Goal: Task Accomplishment & Management: Manage account settings

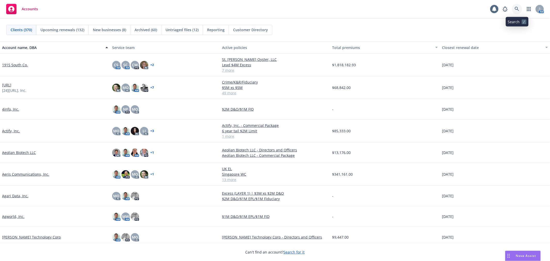
click at [514, 10] on link at bounding box center [517, 9] width 10 height 10
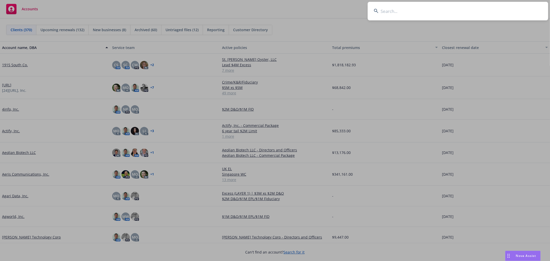
click at [475, 11] on input at bounding box center [458, 11] width 181 height 19
type input "suki"
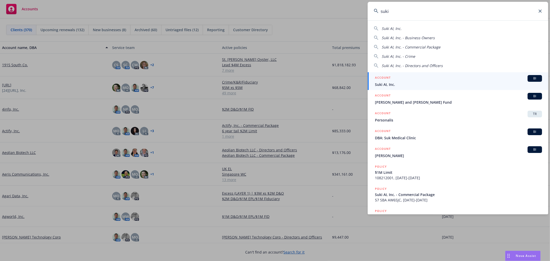
click at [473, 85] on span "Suki AI, Inc." at bounding box center [458, 84] width 167 height 5
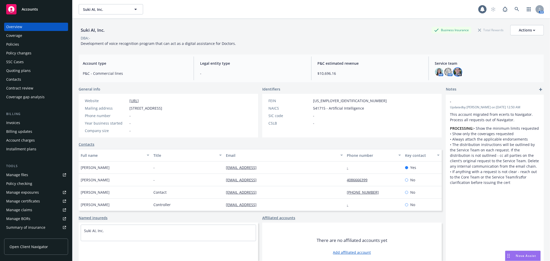
click at [454, 72] on img at bounding box center [458, 72] width 8 height 8
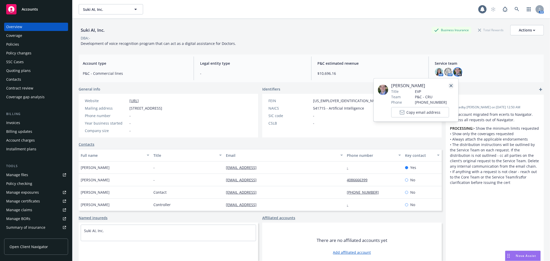
click at [452, 84] on icon "close" at bounding box center [451, 85] width 3 height 3
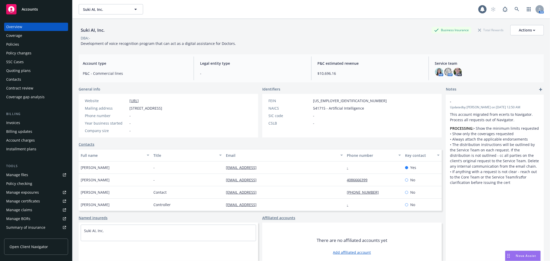
click at [15, 45] on div "Policies" at bounding box center [12, 44] width 13 height 8
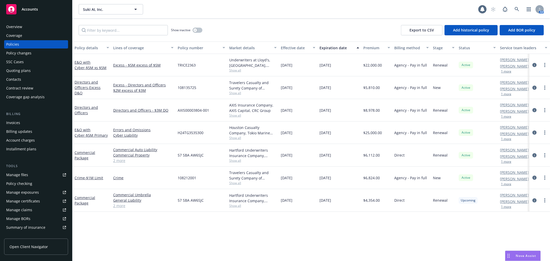
click at [522, 254] on span "Nova Assist" at bounding box center [526, 256] width 20 height 4
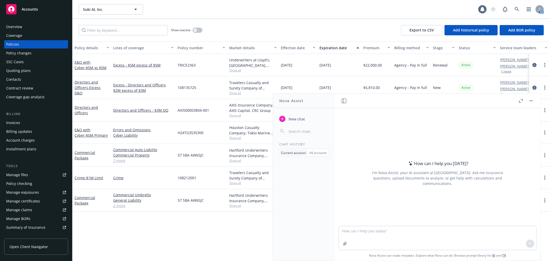
click at [438, 225] on div at bounding box center [438, 223] width 198 height 6
click at [435, 230] on textarea at bounding box center [438, 238] width 198 height 24
type textarea "clean up this email"
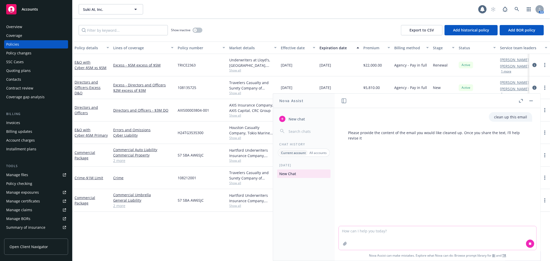
paste textarea "Nice chatting with you. Is your call at 1pm PST tomorrow? If yes, I expect to h…"
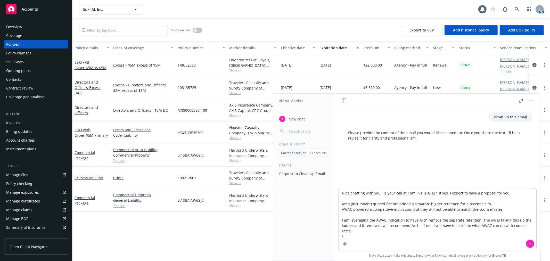
type textarea "Nice chatting with you. Is your call at 1pm PST tomorrow? If yes, I expect to h…"
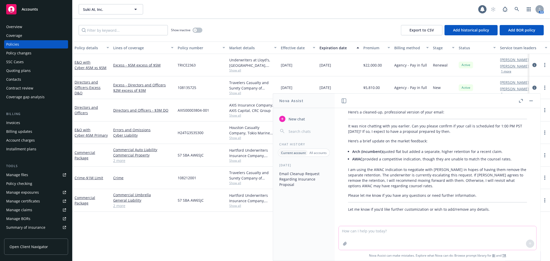
scroll to position [99, 0]
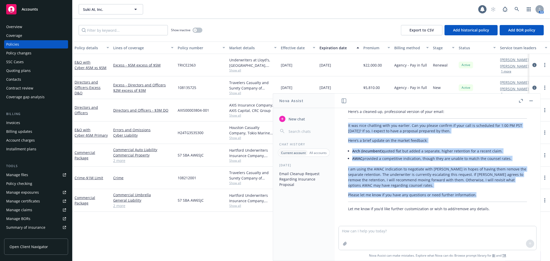
drag, startPoint x: 491, startPoint y: 191, endPoint x: 347, endPoint y: 123, distance: 159.8
click at [347, 122] on div "Here’s a cleaned-up, professional version of your email: It was nice chatting w…" at bounding box center [437, 160] width 189 height 107
copy div "It was nice chatting with you earlier. Can you please confirm if your call is s…"
drag, startPoint x: 534, startPoint y: 99, endPoint x: 533, endPoint y: 101, distance: 2.8
click at [534, 99] on button at bounding box center [532, 101] width 6 height 6
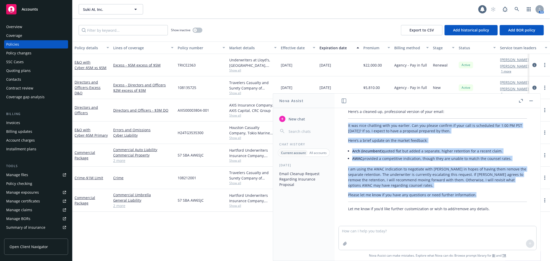
click at [530, 100] on button "button" at bounding box center [532, 101] width 6 height 6
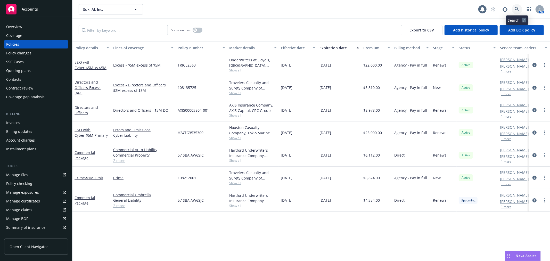
click at [516, 11] on icon at bounding box center [517, 9] width 5 height 5
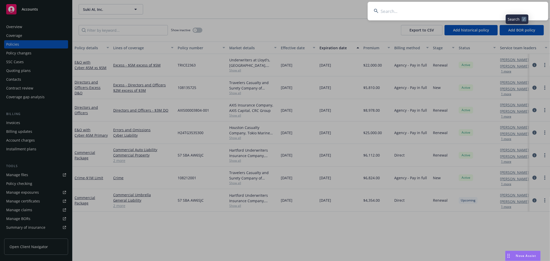
click at [507, 13] on input at bounding box center [458, 11] width 181 height 19
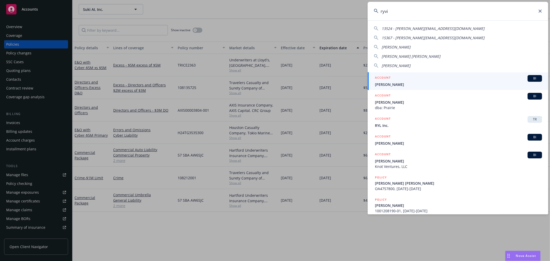
type input "ryvid"
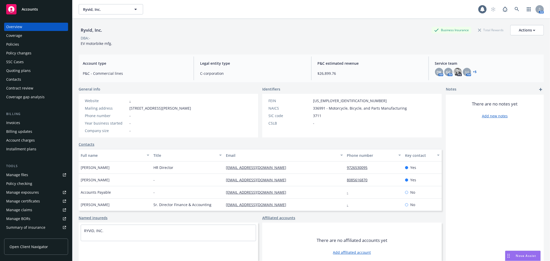
click at [9, 42] on div "Policies" at bounding box center [12, 44] width 13 height 8
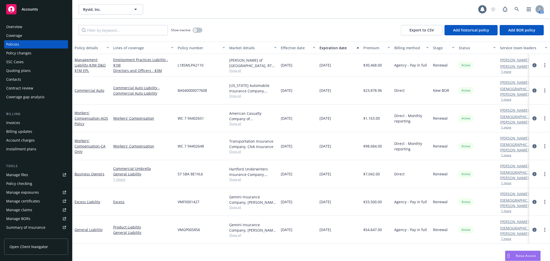
click at [13, 26] on div "Overview" at bounding box center [14, 27] width 16 height 8
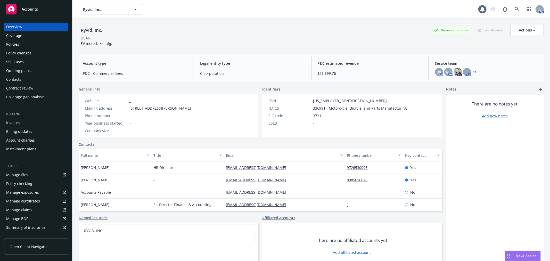
click at [474, 71] on link "+ 5" at bounding box center [476, 71] width 4 height 3
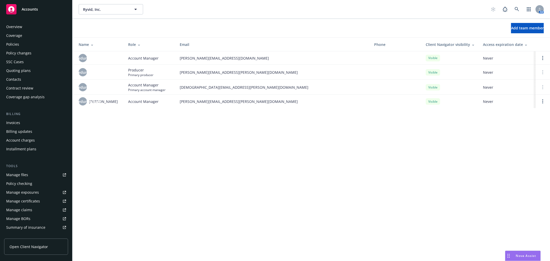
scroll to position [84, 0]
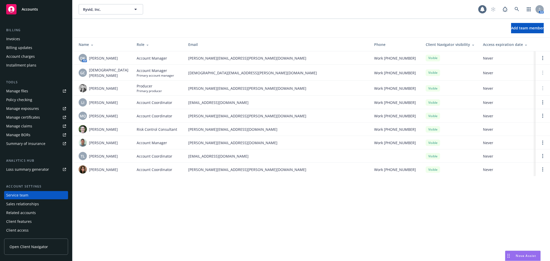
click at [546, 60] on div at bounding box center [543, 58] width 6 height 6
click at [543, 58] on circle "Open options" at bounding box center [543, 58] width 1 height 1
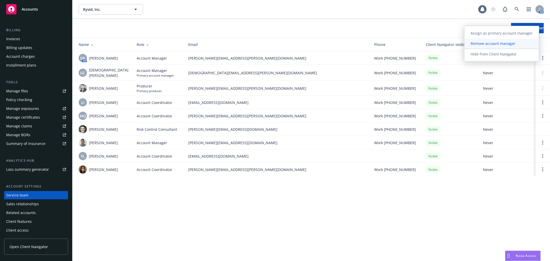
click at [514, 47] on link "Remove account manager" at bounding box center [502, 43] width 75 height 10
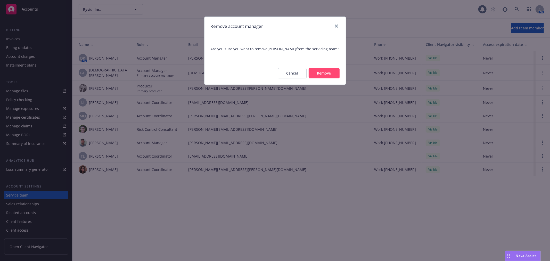
click at [309, 71] on button "Remove" at bounding box center [324, 73] width 31 height 10
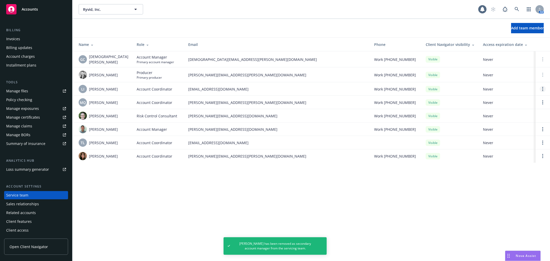
click at [543, 89] on circle "Open options" at bounding box center [543, 89] width 1 height 1
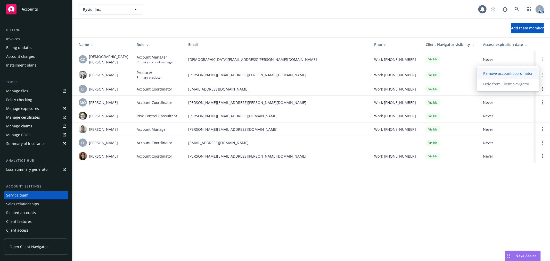
click at [526, 75] on span "Remove account coordinator" at bounding box center [508, 73] width 62 height 5
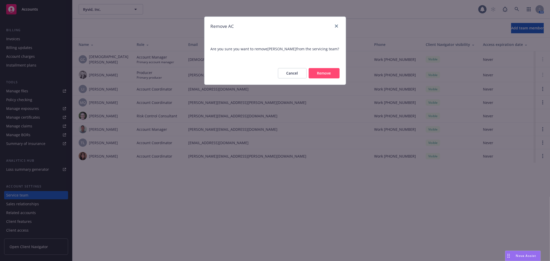
click at [321, 69] on button "Remove" at bounding box center [324, 73] width 31 height 10
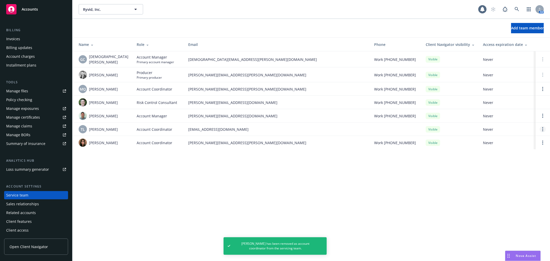
click at [542, 129] on link "Open options" at bounding box center [543, 129] width 6 height 6
click at [511, 113] on span "Remove account coordinator" at bounding box center [508, 115] width 62 height 5
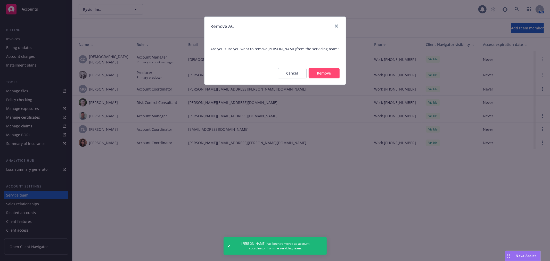
click at [317, 77] on button "Remove" at bounding box center [324, 73] width 31 height 10
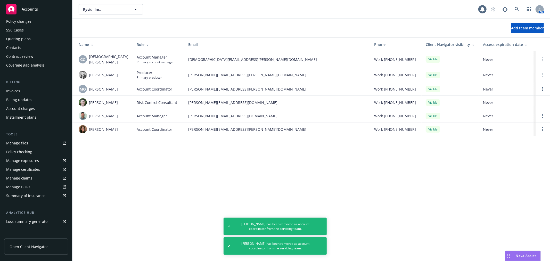
scroll to position [0, 0]
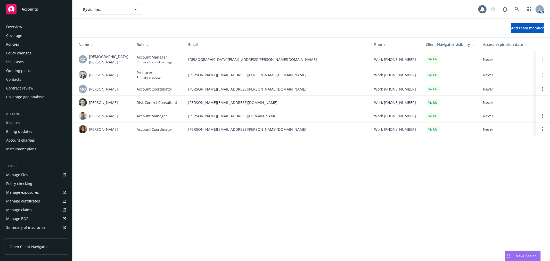
click at [18, 47] on div "Policies" at bounding box center [12, 44] width 13 height 8
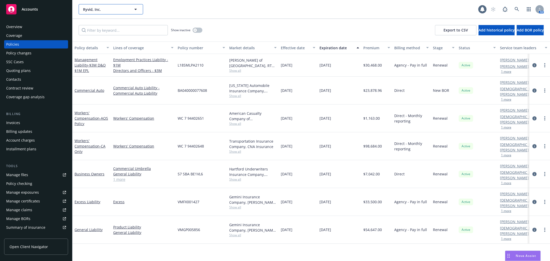
click at [123, 7] on span "Ryvid, Inc." at bounding box center [105, 9] width 45 height 5
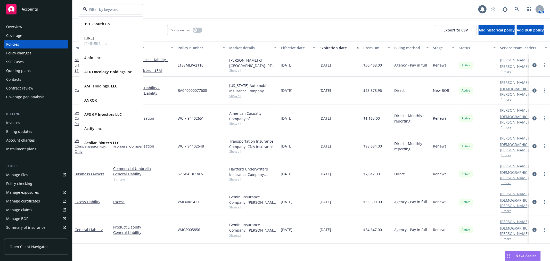
click at [338, 17] on div "1915 South Co. Type Commercial FEIN 58-1402237 247.ai [24]7.ai, Inc. Type Comme…" at bounding box center [312, 9] width 478 height 19
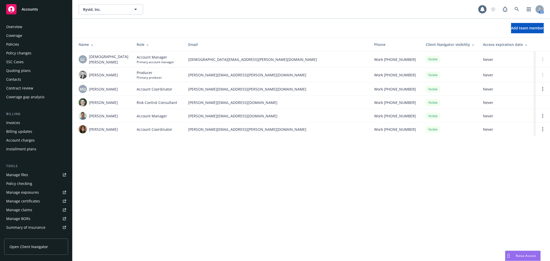
scroll to position [84, 0]
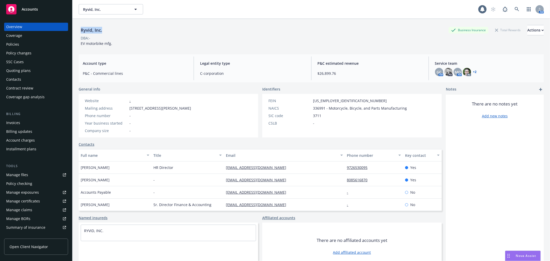
drag, startPoint x: 110, startPoint y: 29, endPoint x: 80, endPoint y: 28, distance: 30.0
click at [80, 28] on div "Ryvid, Inc. Business Insurance Total Rewards Actions" at bounding box center [312, 30] width 466 height 10
copy div "Ryvid, Inc."
click at [7, 46] on div "Policies" at bounding box center [12, 44] width 13 height 8
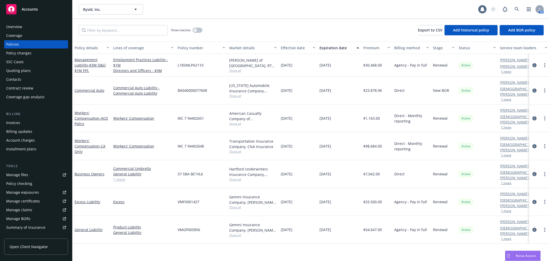
click at [16, 70] on div "Quoting plans" at bounding box center [18, 71] width 25 height 8
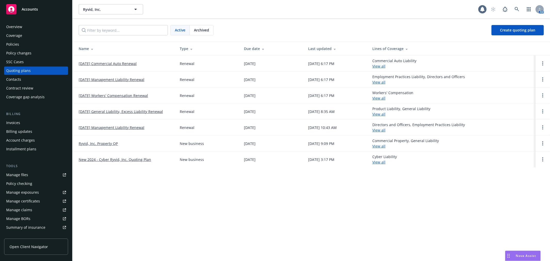
click at [200, 29] on span "Archived" at bounding box center [201, 29] width 15 height 5
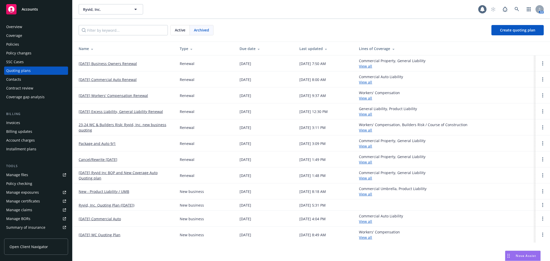
click at [178, 30] on span "Active" at bounding box center [180, 29] width 11 height 5
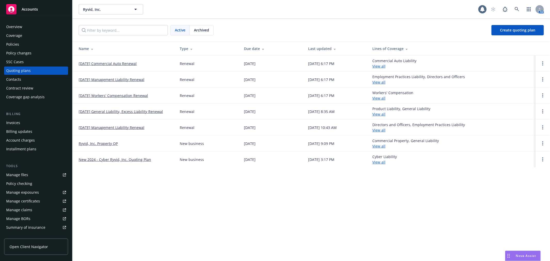
click at [110, 78] on link "[DATE] Management Liability Renewal" at bounding box center [112, 79] width 66 height 5
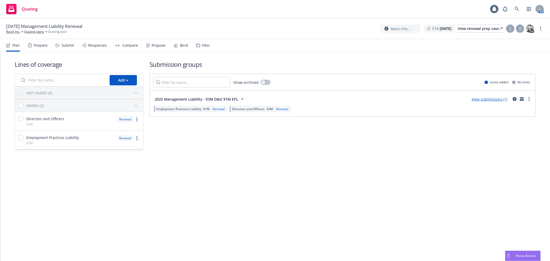
click at [198, 48] on div "Files" at bounding box center [203, 45] width 14 height 12
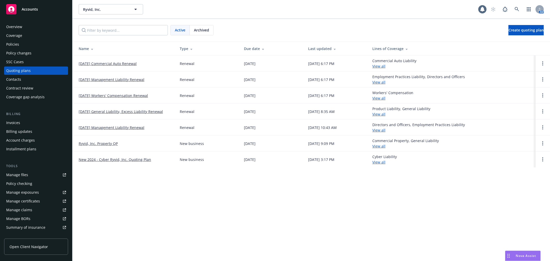
click at [201, 27] on span "Archived" at bounding box center [201, 29] width 15 height 5
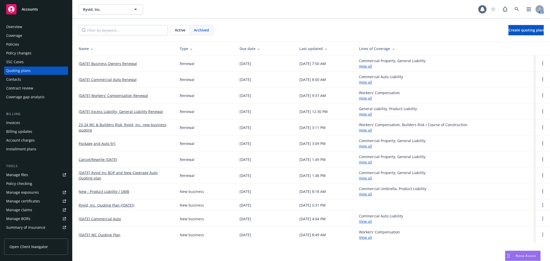
click at [16, 29] on div "Overview" at bounding box center [14, 27] width 16 height 8
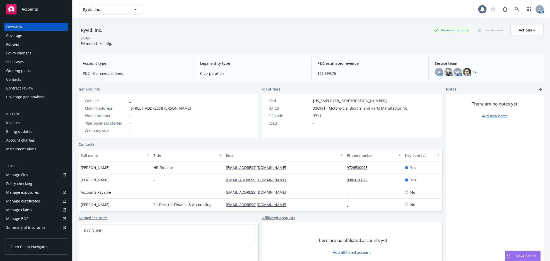
click at [14, 43] on div "Policies" at bounding box center [12, 44] width 13 height 8
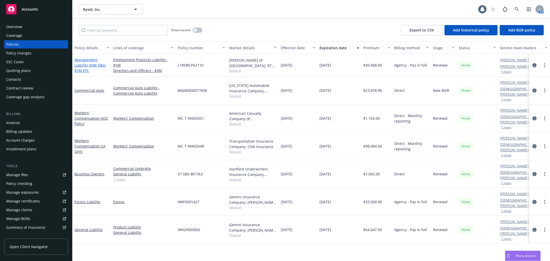
click at [86, 64] on link "Management Liability - $3M D&O $1M EPL" at bounding box center [90, 65] width 31 height 16
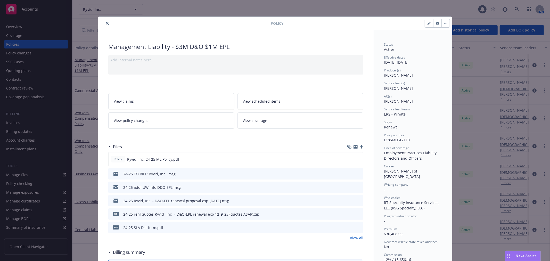
click at [358, 199] on icon "preview file" at bounding box center [358, 201] width 5 height 4
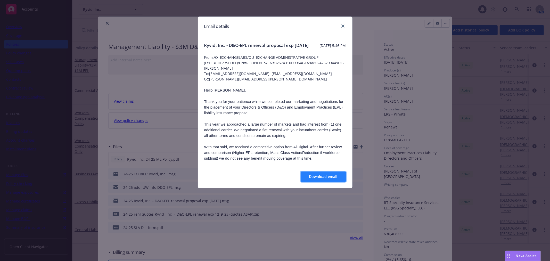
click at [322, 180] on button "Download email" at bounding box center [323, 177] width 45 height 10
click at [344, 23] on link "close" at bounding box center [343, 26] width 6 height 6
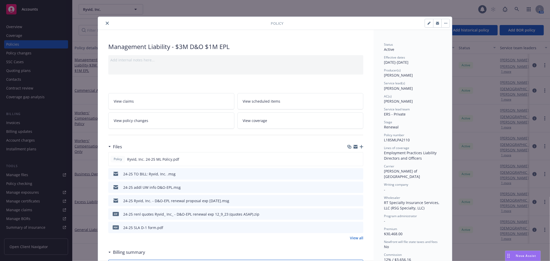
click at [104, 23] on button "close" at bounding box center [107, 23] width 6 height 6
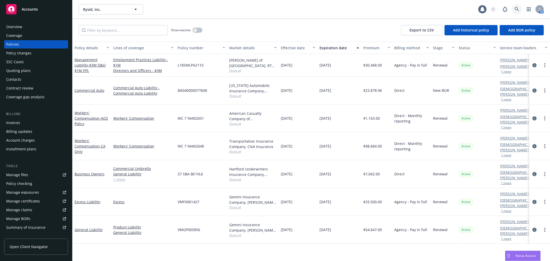
click at [515, 8] on icon at bounding box center [517, 9] width 5 height 5
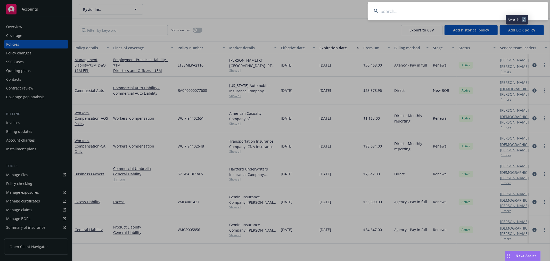
click at [499, 6] on input at bounding box center [458, 11] width 181 height 19
type input "si-bone"
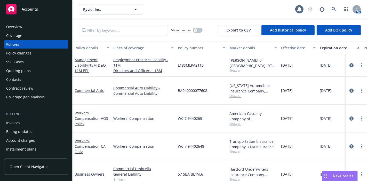
click at [333, 171] on div "Nova Assist" at bounding box center [339, 176] width 35 height 10
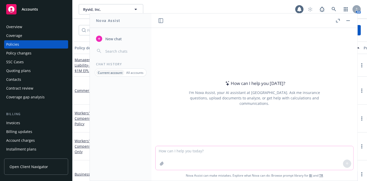
click at [254, 155] on textarea at bounding box center [255, 158] width 198 height 24
click at [340, 157] on textarea at bounding box center [255, 158] width 198 height 24
click at [279, 151] on textarea at bounding box center [255, 158] width 198 height 24
click at [160, 163] on icon "button" at bounding box center [162, 164] width 4 height 4
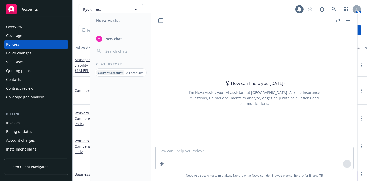
click at [133, 72] on p "All accounts" at bounding box center [134, 72] width 17 height 4
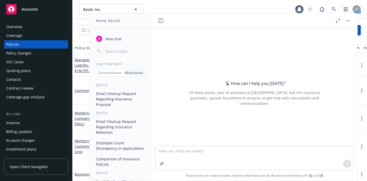
click at [118, 71] on p "Current account" at bounding box center [109, 72] width 23 height 4
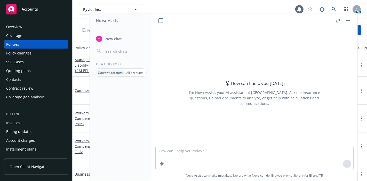
click at [112, 51] on input "button" at bounding box center [124, 50] width 41 height 7
click at [99, 37] on icon "button" at bounding box center [99, 39] width 4 height 4
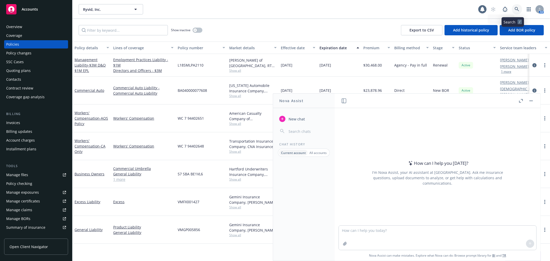
click at [512, 6] on link at bounding box center [517, 9] width 10 height 10
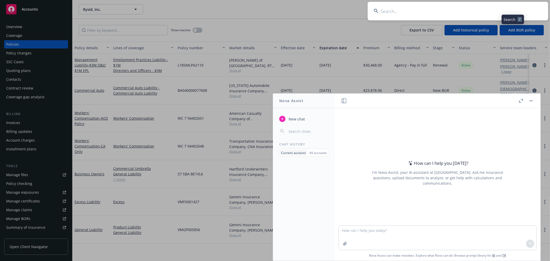
click at [482, 11] on input at bounding box center [458, 11] width 181 height 19
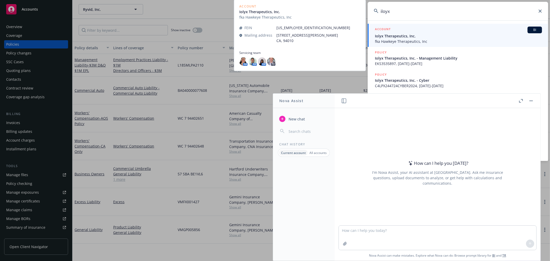
type input "iloyx"
click at [434, 35] on span "Iolyx Therapeutics, Inc." at bounding box center [458, 35] width 167 height 5
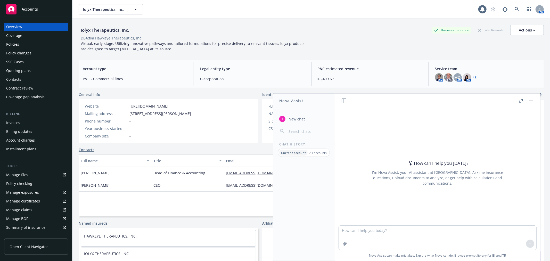
click at [16, 46] on div "Policies" at bounding box center [12, 44] width 13 height 8
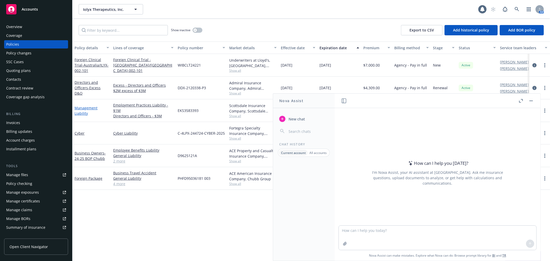
click at [82, 109] on link "Management Liability" at bounding box center [86, 111] width 23 height 10
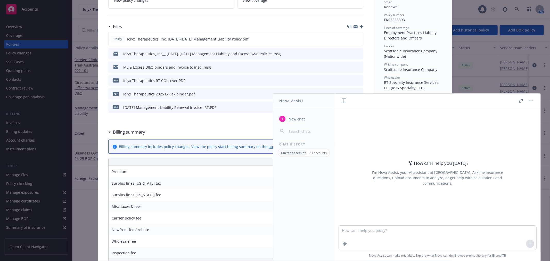
scroll to position [143, 0]
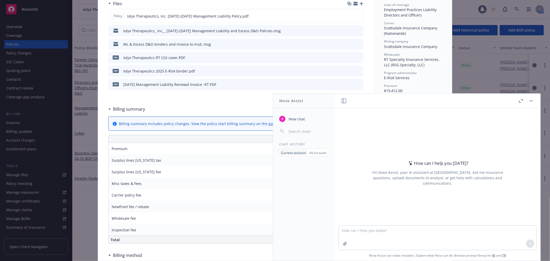
click at [247, 30] on div "Iolyx Therapeutics_ Inc__ 2025-2026 Management Liability and Excess D&O Policie…" at bounding box center [202, 30] width 158 height 5
click at [348, 29] on icon "download file" at bounding box center [350, 30] width 4 height 4
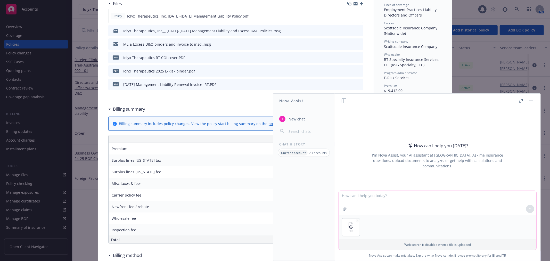
click at [399, 199] on textarea at bounding box center [438, 203] width 198 height 24
type textarea "find breach of contract exclusion"
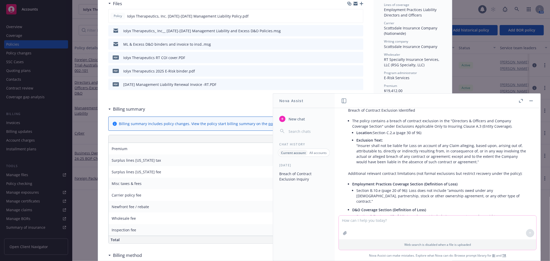
scroll to position [74, 0]
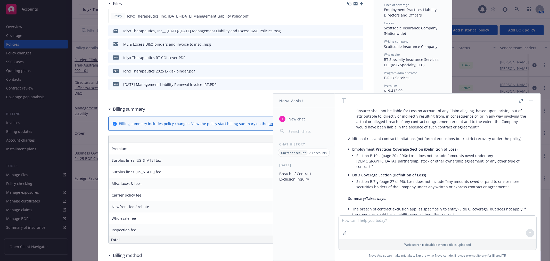
click at [89, 13] on div "Policy Management Liability Add internal notes here... View claims View schedul…" at bounding box center [275, 130] width 550 height 261
click at [18, 44] on div "Policy Management Liability Add internal notes here... View claims View schedul…" at bounding box center [275, 130] width 550 height 261
click at [533, 101] on button "button" at bounding box center [532, 101] width 6 height 6
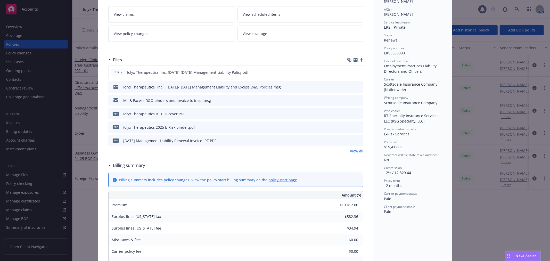
scroll to position [0, 0]
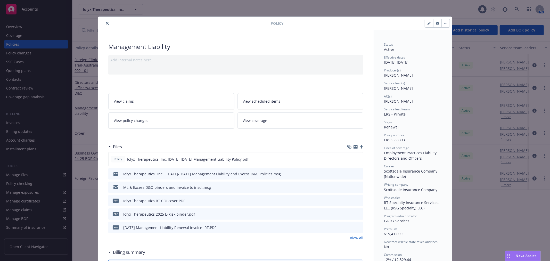
click at [105, 25] on button "close" at bounding box center [107, 23] width 6 height 6
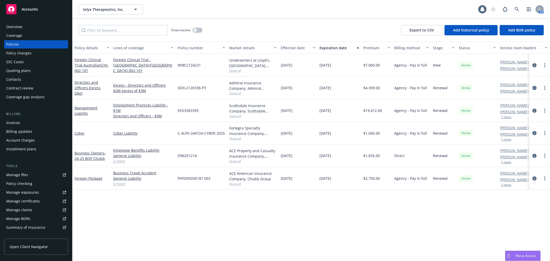
click at [8, 44] on div "Policies" at bounding box center [12, 44] width 13 height 8
click at [19, 45] on div "Policies" at bounding box center [36, 44] width 60 height 8
click at [516, 7] on icon at bounding box center [517, 9] width 5 height 5
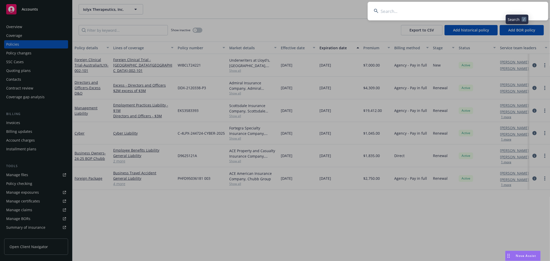
click at [488, 9] on input at bounding box center [458, 11] width 181 height 19
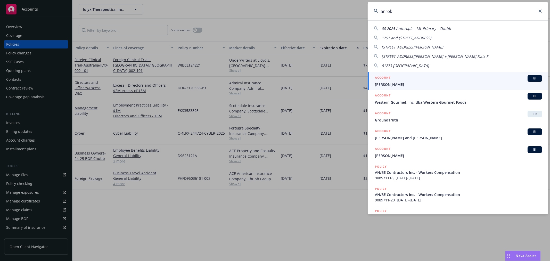
type input "anrok"
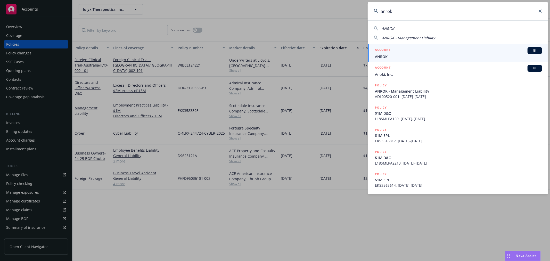
click at [457, 50] on div "ACCOUNT BI" at bounding box center [458, 50] width 167 height 7
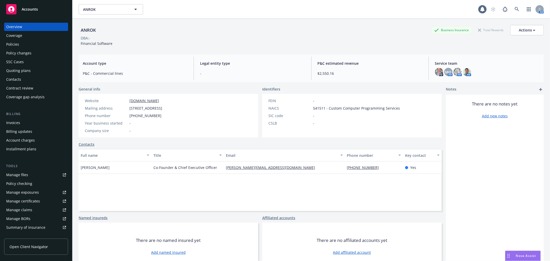
click at [15, 44] on div "Policies" at bounding box center [12, 44] width 13 height 8
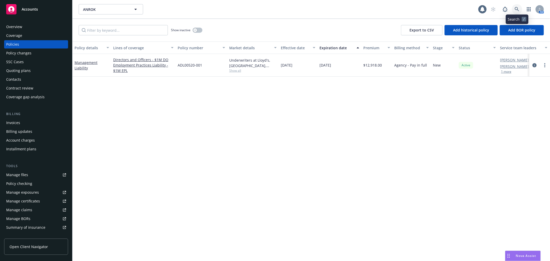
click at [517, 7] on link at bounding box center [517, 9] width 10 height 10
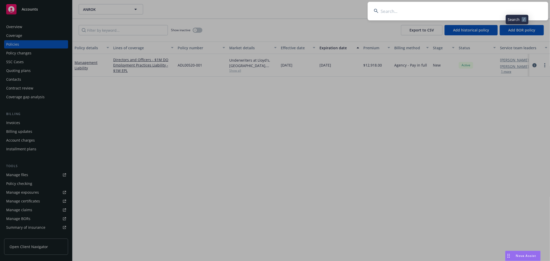
click at [476, 19] on input at bounding box center [458, 11] width 181 height 19
click at [475, 17] on input at bounding box center [458, 11] width 181 height 19
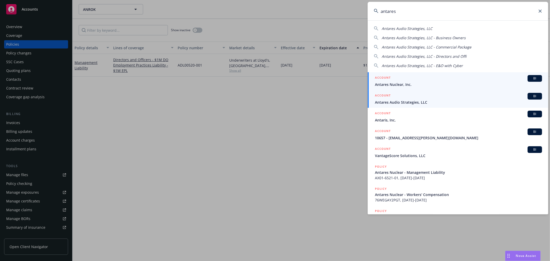
type input "antares"
click at [445, 98] on div "ACCOUNT BI" at bounding box center [458, 96] width 167 height 7
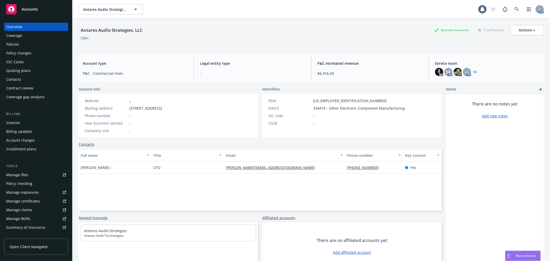
click at [474, 70] on link "+ 2" at bounding box center [476, 71] width 4 height 3
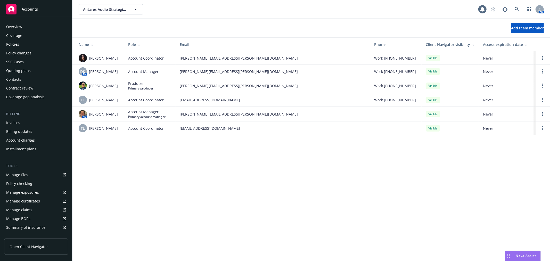
click at [13, 44] on div "Policies" at bounding box center [12, 44] width 13 height 8
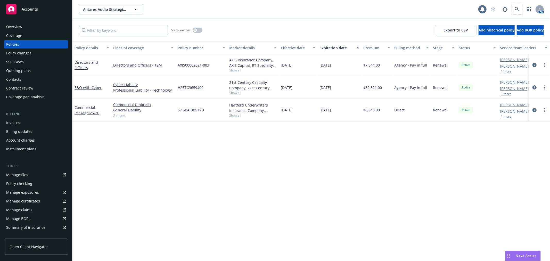
drag, startPoint x: 522, startPoint y: 6, endPoint x: 517, endPoint y: 6, distance: 4.9
click at [521, 6] on span at bounding box center [517, 9] width 10 height 10
click at [510, 9] on link at bounding box center [505, 9] width 10 height 10
click at [516, 10] on icon at bounding box center [517, 9] width 4 height 4
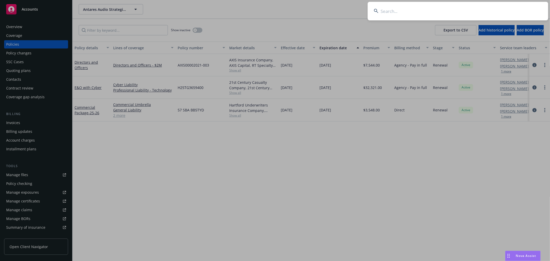
drag, startPoint x: 498, startPoint y: 17, endPoint x: 493, endPoint y: 14, distance: 4.9
click at [497, 17] on input at bounding box center [458, 11] width 181 height 19
click at [493, 14] on input at bounding box center [458, 11] width 181 height 19
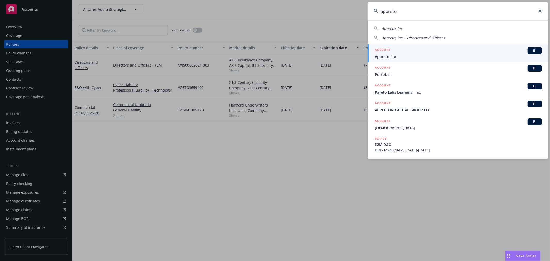
type input "aporeto"
click at [441, 61] on link "ACCOUNT BI Aporeto, Inc." at bounding box center [458, 53] width 181 height 18
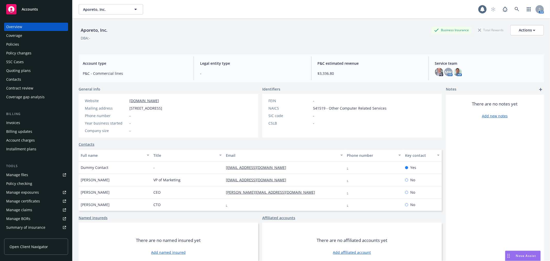
click at [13, 43] on div "Policies" at bounding box center [12, 44] width 13 height 8
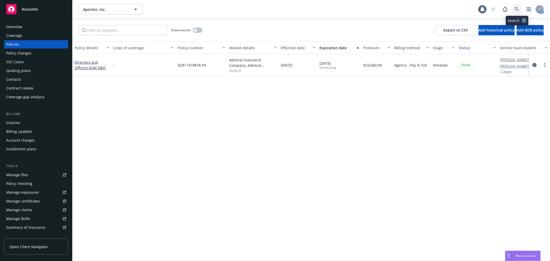
click at [517, 11] on icon at bounding box center [517, 9] width 5 height 5
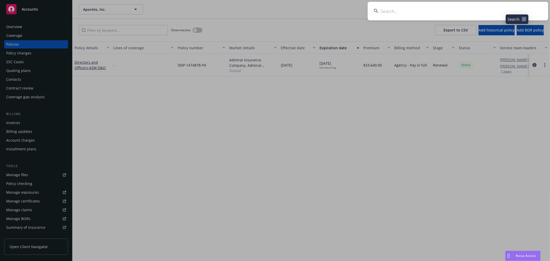
click at [505, 9] on input at bounding box center [458, 11] width 181 height 19
type input "applaud"
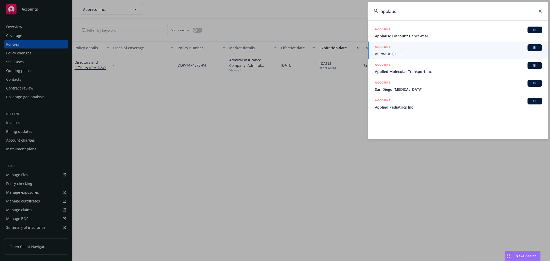
click at [543, 11] on input "applaud" at bounding box center [458, 11] width 181 height 19
click at [540, 12] on icon at bounding box center [540, 11] width 3 height 3
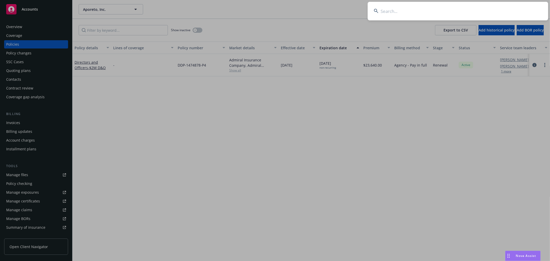
click at [502, 12] on input at bounding box center [458, 11] width 181 height 19
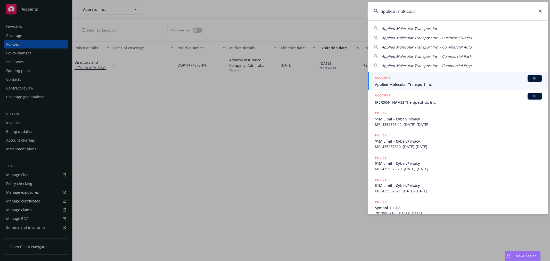
type input "applied molecular"
click at [438, 84] on span "Applied Molecular Transport Inc." at bounding box center [458, 84] width 167 height 5
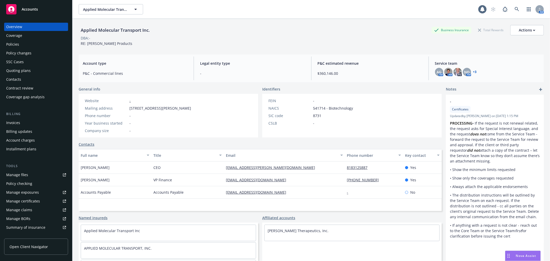
click at [23, 46] on div "Policies" at bounding box center [36, 44] width 60 height 8
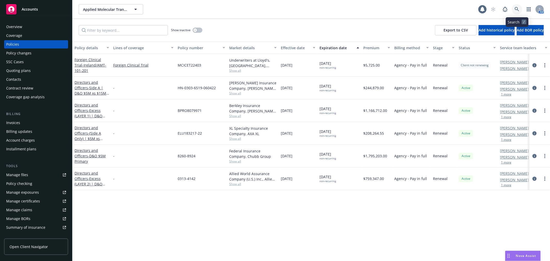
click at [516, 9] on icon at bounding box center [517, 9] width 5 height 5
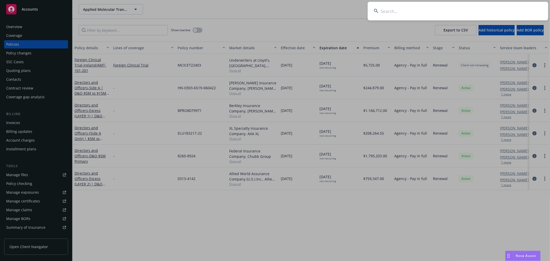
click at [515, 9] on input at bounding box center [458, 11] width 181 height 19
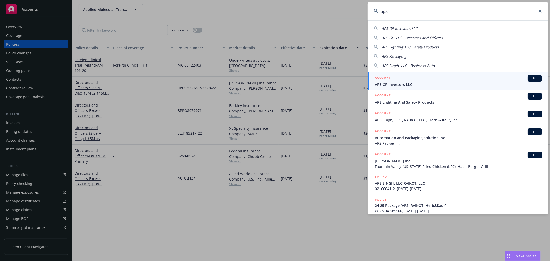
type input "aps"
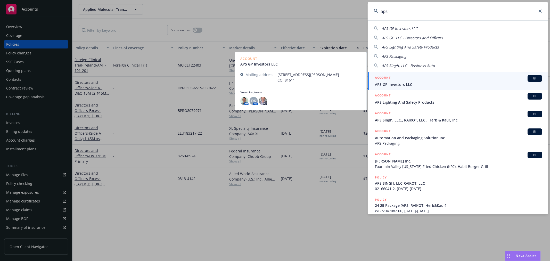
click at [460, 88] on link "ACCOUNT BI APS GP Investors LLC" at bounding box center [458, 81] width 181 height 18
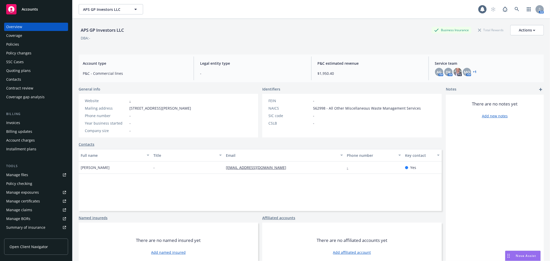
click at [8, 47] on div "Policies" at bounding box center [12, 44] width 13 height 8
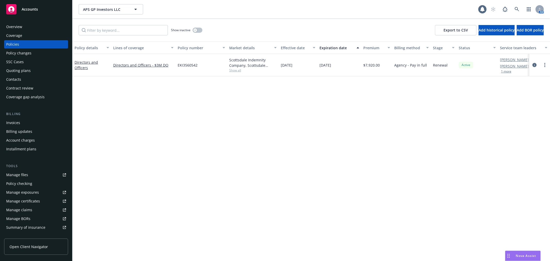
click at [9, 28] on div "Overview" at bounding box center [14, 27] width 16 height 8
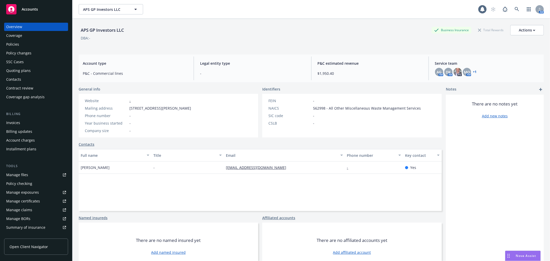
click at [474, 71] on link "+ 1" at bounding box center [476, 71] width 4 height 3
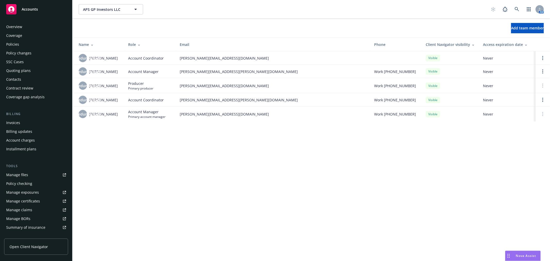
scroll to position [84, 0]
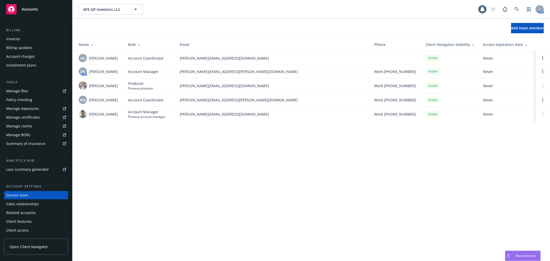
drag, startPoint x: 543, startPoint y: 115, endPoint x: 353, endPoint y: 146, distance: 192.5
click at [347, 148] on div "APS GP Investors LLC APS GP Investors LLC 1 AM Add team member Name Role Email …" at bounding box center [312, 130] width 478 height 261
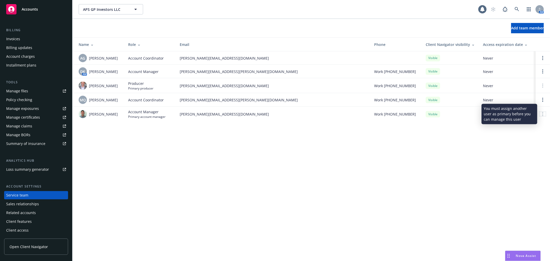
click at [544, 115] on div at bounding box center [543, 114] width 6 height 4
click at [541, 115] on div at bounding box center [543, 114] width 6 height 4
click at [543, 115] on icon at bounding box center [543, 114] width 1 height 4
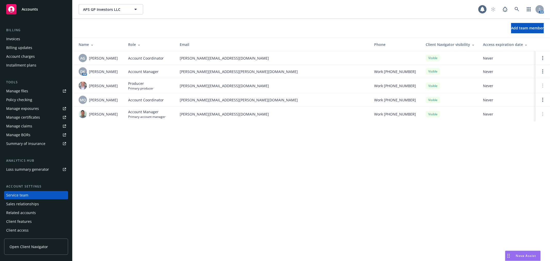
click at [310, 183] on div "APS GP Investors LLC APS GP Investors LLC 1 AM Add team member Name Role Email …" at bounding box center [312, 130] width 478 height 261
click at [542, 72] on link "Open options" at bounding box center [543, 71] width 6 height 6
click at [543, 99] on icon "Open options" at bounding box center [543, 100] width 1 height 4
click at [522, 86] on span "Remove account coordinator" at bounding box center [508, 85] width 62 height 5
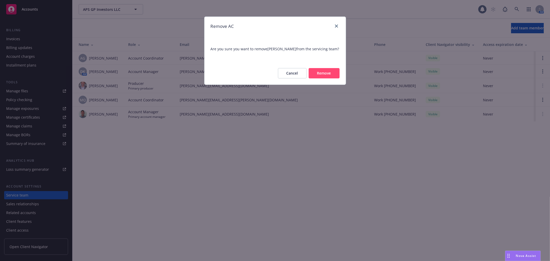
click at [318, 69] on button "Remove" at bounding box center [324, 73] width 31 height 10
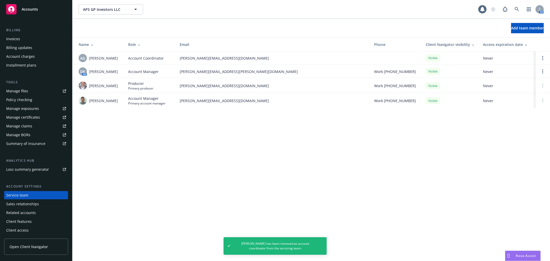
click at [541, 103] on td at bounding box center [543, 100] width 14 height 15
click at [542, 102] on div at bounding box center [543, 101] width 6 height 4
click at [422, 169] on div "APS GP Investors LLC APS GP Investors LLC 1 AM Add team member Name Role Email …" at bounding box center [312, 130] width 478 height 261
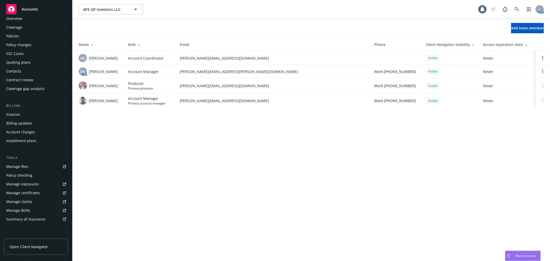
scroll to position [0, 0]
click at [17, 42] on div "Policies" at bounding box center [12, 44] width 13 height 8
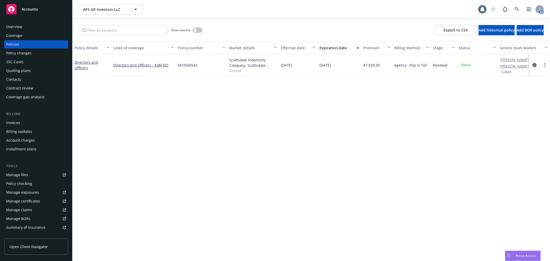
click at [21, 26] on div "Overview" at bounding box center [14, 27] width 16 height 8
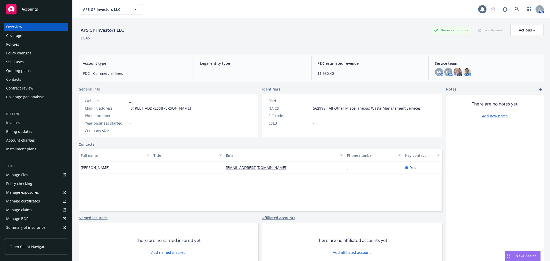
click at [475, 77] on div "Service team AG AM DK AM PD AM" at bounding box center [487, 69] width 113 height 24
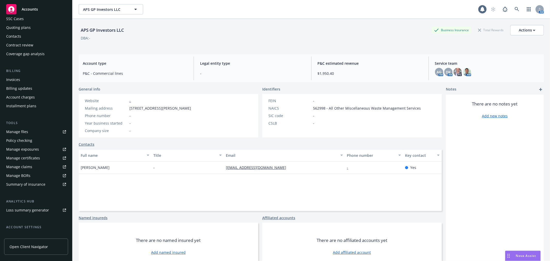
scroll to position [84, 0]
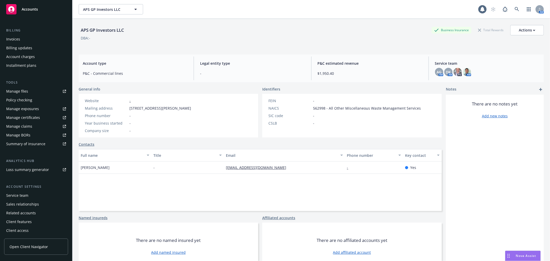
click at [24, 196] on div "Service team" at bounding box center [17, 195] width 22 height 8
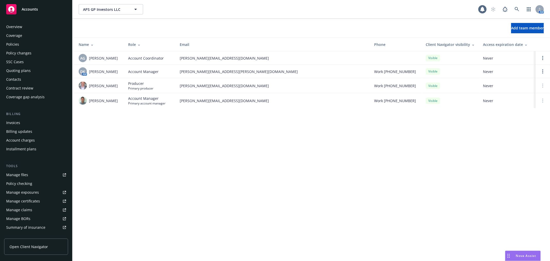
scroll to position [84, 0]
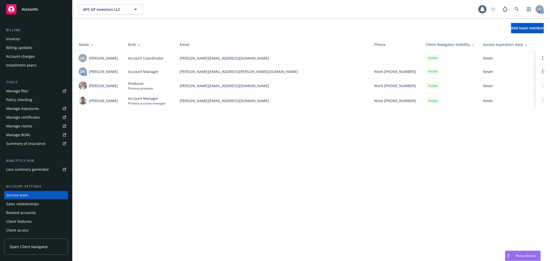
click at [543, 73] on circle "Open options" at bounding box center [543, 73] width 1 height 1
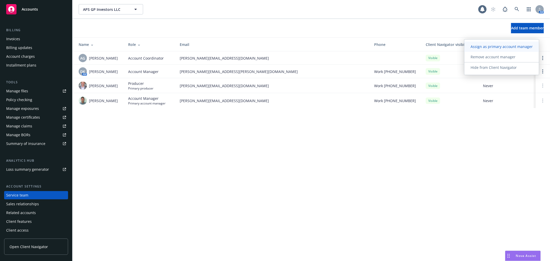
click at [531, 47] on span "Assign as primary account manager" at bounding box center [502, 46] width 75 height 5
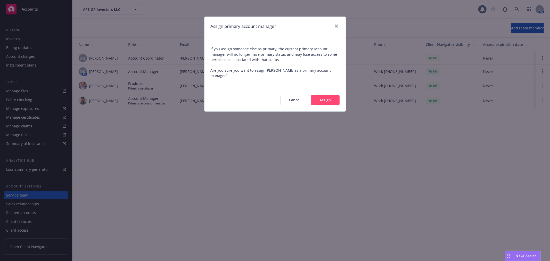
click at [334, 96] on button "Assign" at bounding box center [325, 100] width 28 height 10
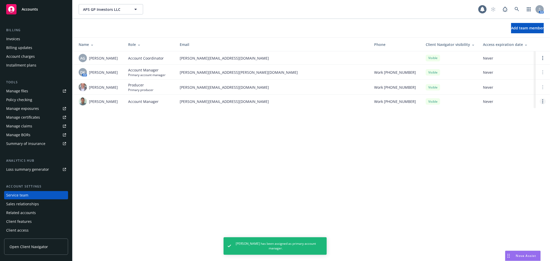
click at [545, 100] on link "Open options" at bounding box center [543, 101] width 6 height 6
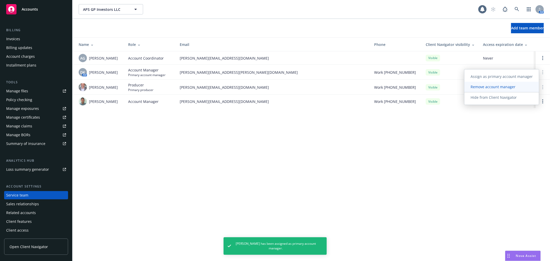
click at [517, 90] on link "Remove account manager" at bounding box center [502, 87] width 75 height 10
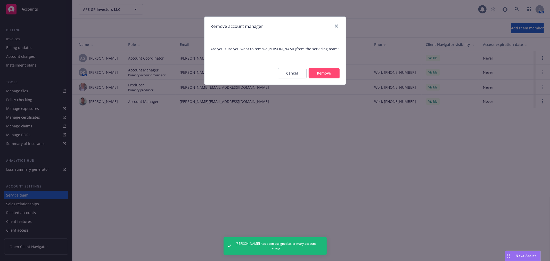
click at [331, 75] on button "Remove" at bounding box center [324, 73] width 31 height 10
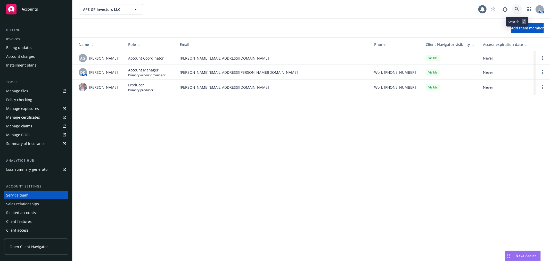
click at [521, 8] on link at bounding box center [517, 9] width 10 height 10
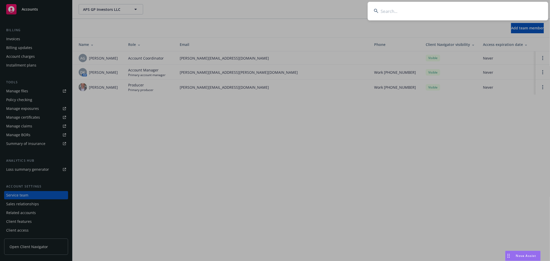
click at [506, 7] on input at bounding box center [458, 11] width 181 height 19
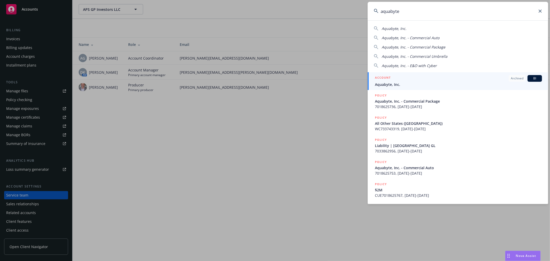
type input "aquabyte"
click at [402, 83] on span "Aquabyte, Inc." at bounding box center [458, 84] width 167 height 5
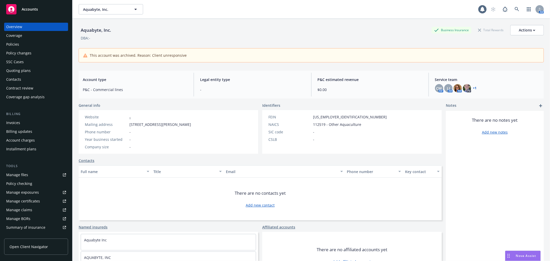
click at [474, 89] on link "+ 1" at bounding box center [476, 88] width 4 height 3
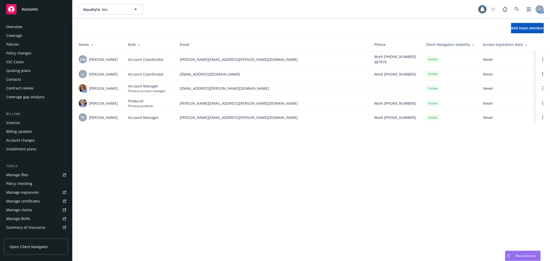
click at [12, 42] on div "Policies" at bounding box center [12, 44] width 13 height 8
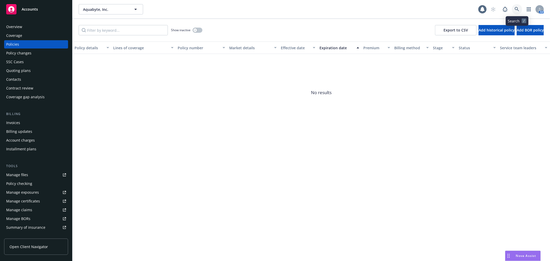
click at [518, 9] on icon at bounding box center [517, 9] width 5 height 5
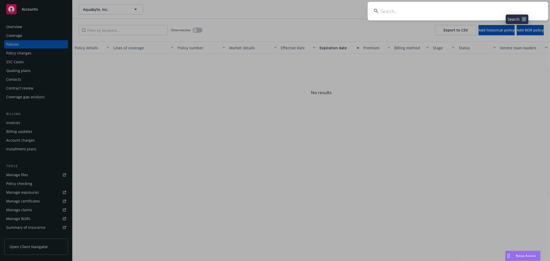
click at [507, 10] on input at bounding box center [458, 11] width 181 height 19
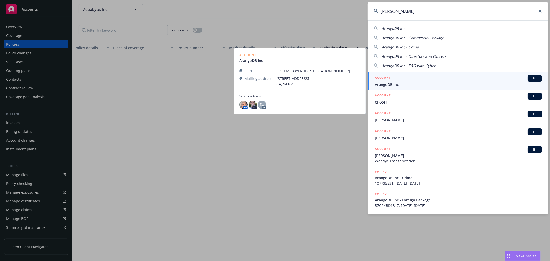
type input "[PERSON_NAME]"
click at [449, 83] on span "ArangoDB Inc" at bounding box center [458, 84] width 167 height 5
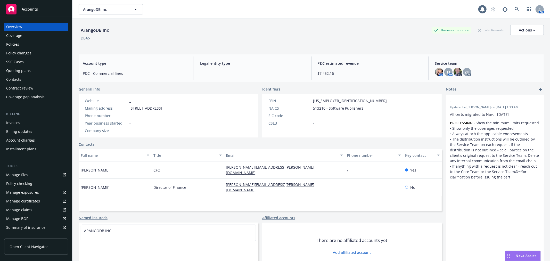
click at [17, 42] on div "Policies" at bounding box center [12, 44] width 13 height 8
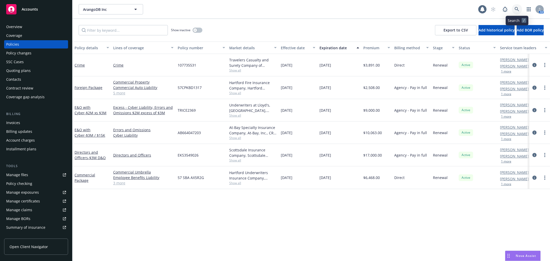
click at [519, 7] on icon at bounding box center [517, 9] width 5 height 5
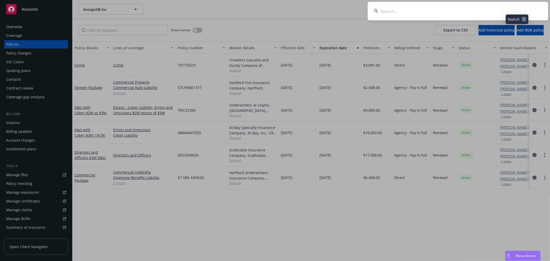
click at [507, 7] on input at bounding box center [458, 11] width 181 height 19
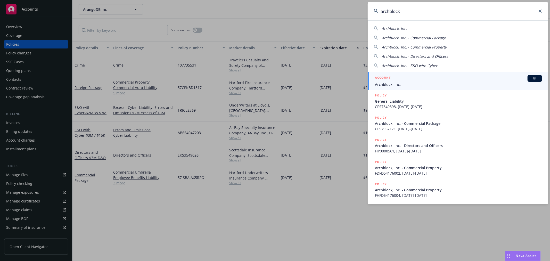
type input "archblock"
click at [472, 79] on div "ACCOUNT BI" at bounding box center [458, 78] width 167 height 7
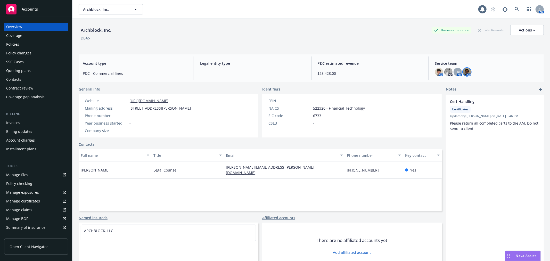
click at [463, 71] on img at bounding box center [467, 72] width 8 height 8
click at [463, 85] on link "close" at bounding box center [461, 86] width 6 height 6
click at [19, 44] on div "Policies" at bounding box center [12, 44] width 13 height 8
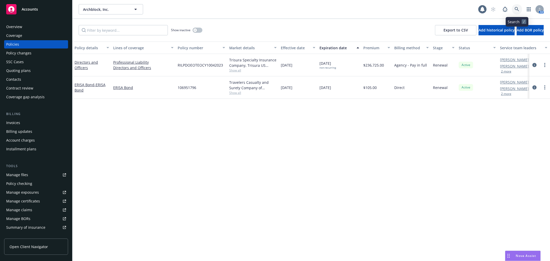
click at [517, 6] on link at bounding box center [517, 9] width 10 height 10
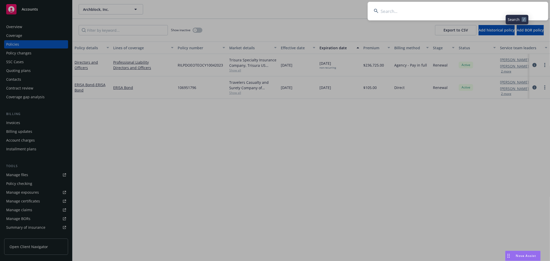
click at [501, 10] on input at bounding box center [458, 11] width 181 height 19
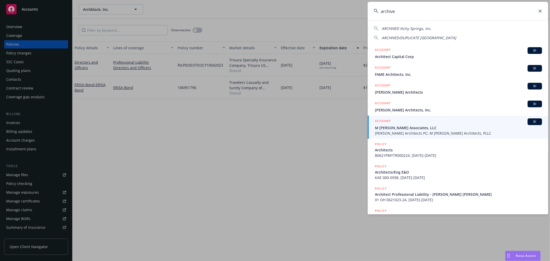
drag, startPoint x: 408, startPoint y: 14, endPoint x: 357, endPoint y: 10, distance: 51.3
click at [357, 10] on div "archive ARCHIVED Vichy Springs, Inc. ARCHIVED/DUPLICATE Vichy Springs Resort AC…" at bounding box center [275, 130] width 550 height 261
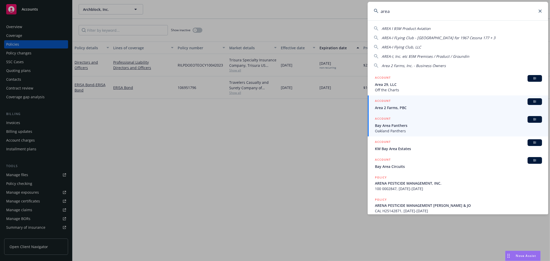
type input "area"
click at [399, 110] on span "Area 2 Farms, PBC" at bounding box center [458, 107] width 167 height 5
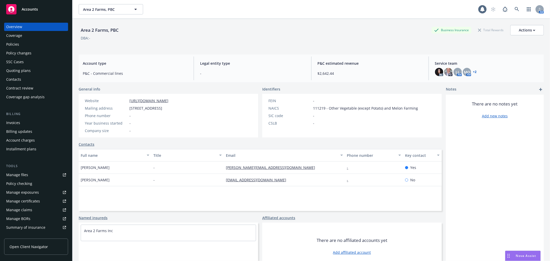
click at [474, 71] on link "+ 2" at bounding box center [476, 71] width 4 height 3
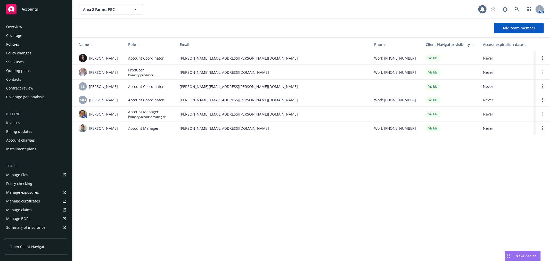
click at [27, 47] on div "Policies" at bounding box center [36, 44] width 60 height 8
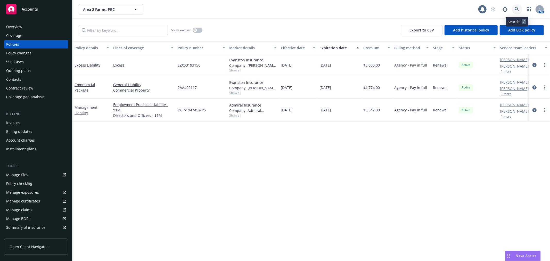
click at [517, 10] on icon at bounding box center [517, 9] width 4 height 4
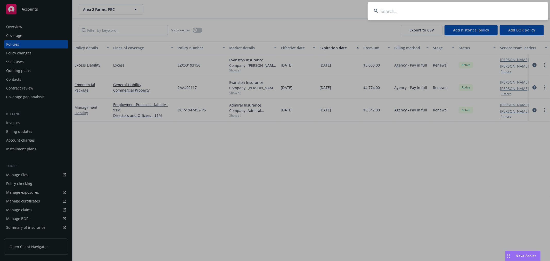
click at [504, 11] on input at bounding box center [458, 11] width 181 height 19
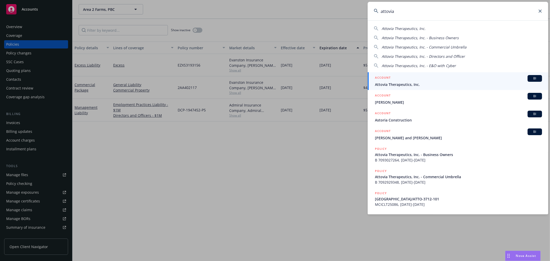
type input "attovia"
click at [431, 85] on span "Attovia Therapeutics, Inc." at bounding box center [458, 84] width 167 height 5
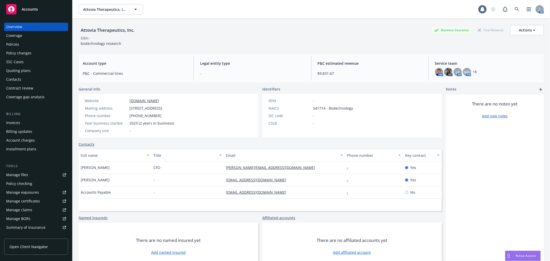
click at [7, 42] on div "Policies" at bounding box center [12, 44] width 13 height 8
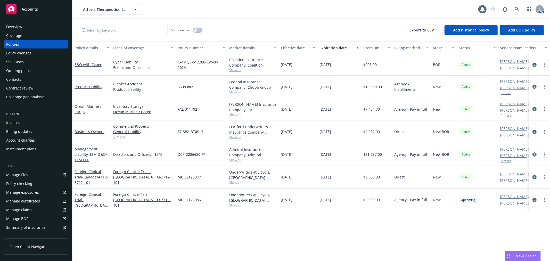
click at [12, 25] on div "Overview" at bounding box center [14, 27] width 16 height 8
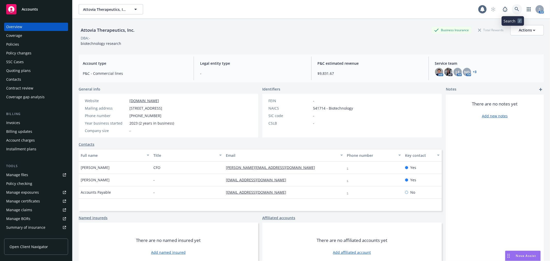
click at [513, 5] on link at bounding box center [517, 9] width 10 height 10
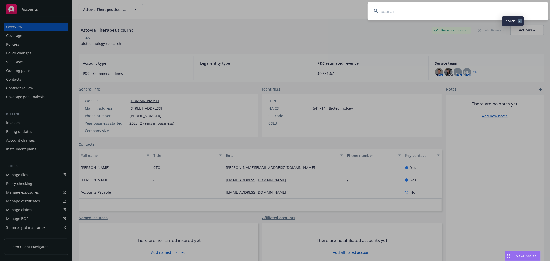
click at [501, 5] on input at bounding box center [458, 11] width 181 height 19
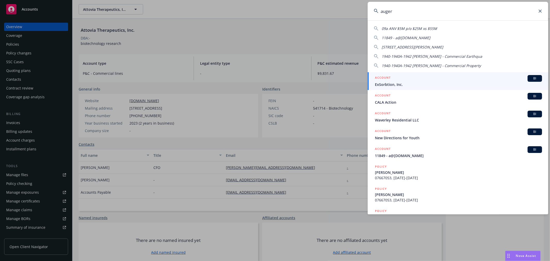
type input "auger"
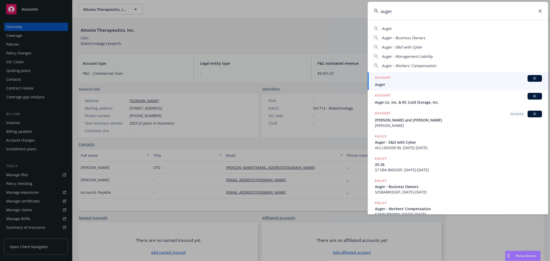
click at [452, 83] on span "Auger" at bounding box center [458, 84] width 167 height 5
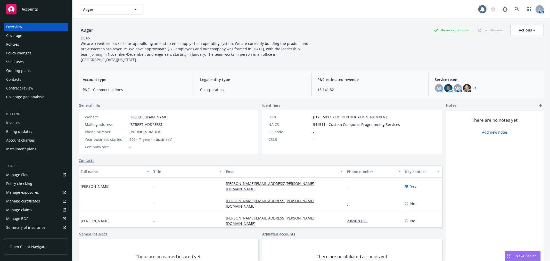
click at [19, 46] on div "Policies" at bounding box center [36, 44] width 60 height 8
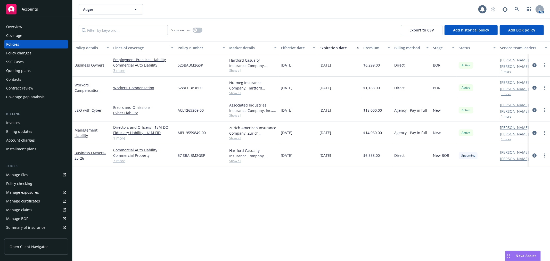
click at [19, 27] on div "Overview" at bounding box center [14, 27] width 16 height 8
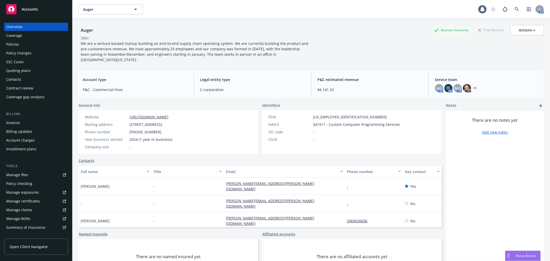
click at [473, 84] on div "AG AM AM MQ AM PD + 1" at bounding box center [487, 88] width 105 height 8
click at [474, 87] on link "+ 1" at bounding box center [476, 88] width 4 height 3
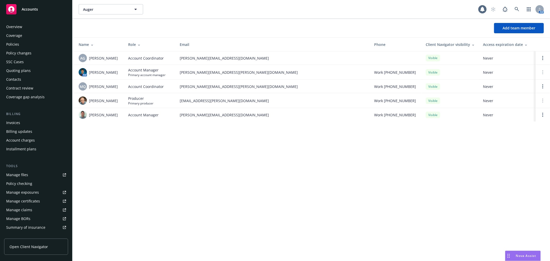
click at [8, 45] on div "Policies" at bounding box center [12, 44] width 13 height 8
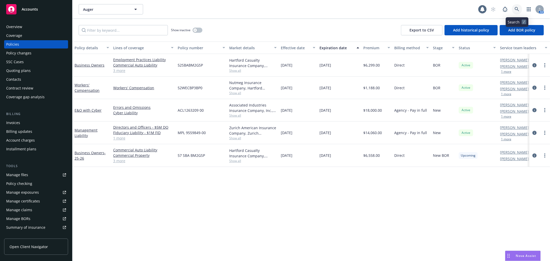
click at [520, 8] on link at bounding box center [517, 9] width 10 height 10
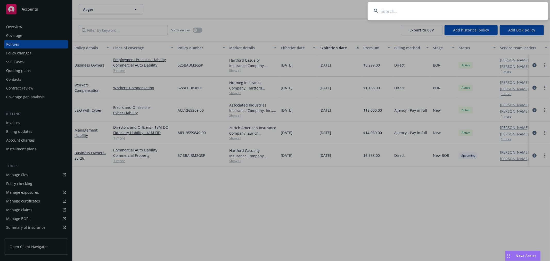
click at [511, 8] on input at bounding box center [458, 11] width 181 height 19
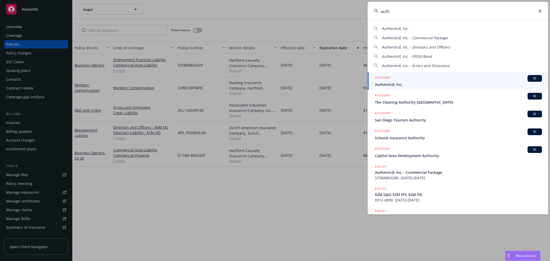
type input "auth"
click at [437, 83] on span "Authentic8, Inc." at bounding box center [458, 84] width 167 height 5
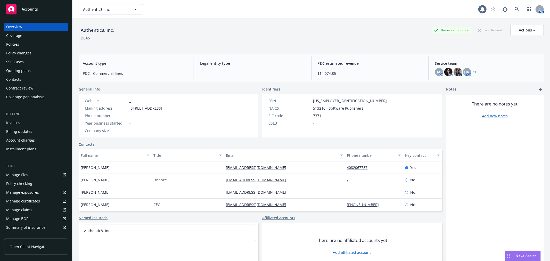
click at [18, 44] on div "Policies" at bounding box center [12, 44] width 13 height 8
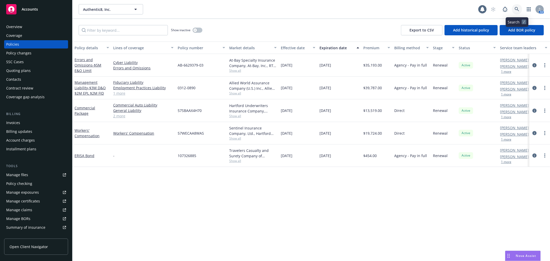
click at [519, 7] on link at bounding box center [517, 9] width 10 height 10
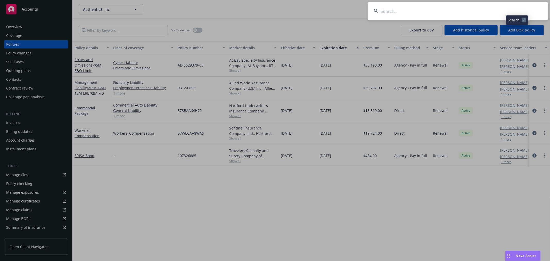
click at [508, 8] on input at bounding box center [458, 11] width 181 height 19
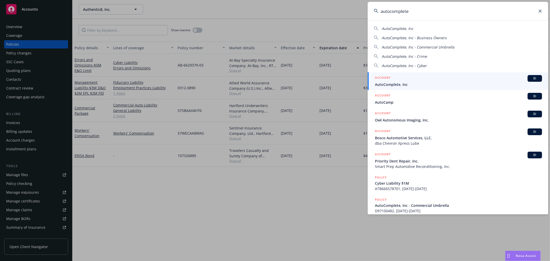
type input "autocomplete"
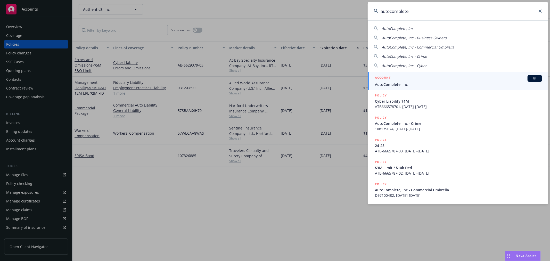
click at [442, 82] on span "AutoComplete, Inc" at bounding box center [458, 84] width 167 height 5
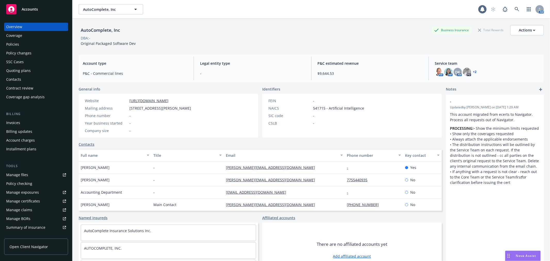
click at [21, 41] on div "Policies" at bounding box center [36, 44] width 60 height 8
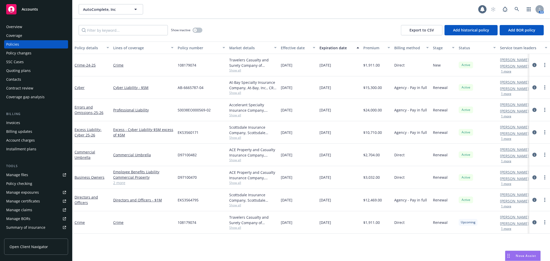
click at [19, 25] on div "Overview" at bounding box center [14, 27] width 16 height 8
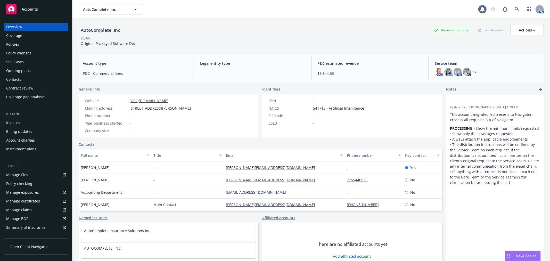
click at [474, 72] on link "+ 2" at bounding box center [476, 71] width 4 height 3
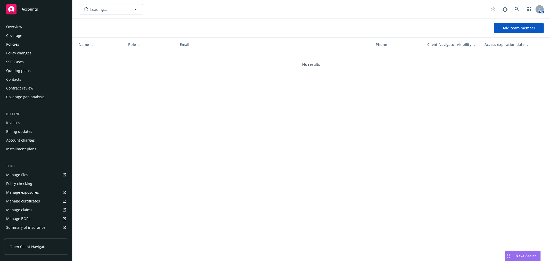
scroll to position [84, 0]
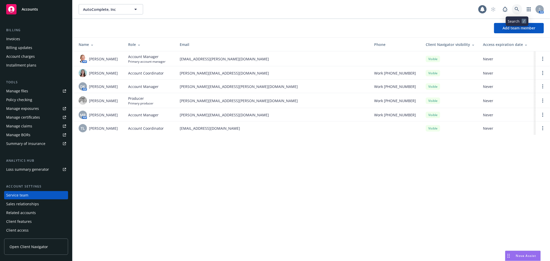
click at [519, 7] on icon at bounding box center [517, 9] width 5 height 5
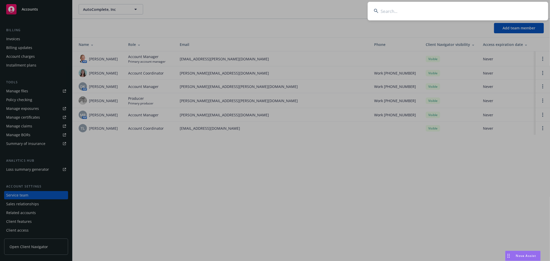
click at [514, 9] on input at bounding box center [458, 11] width 181 height 19
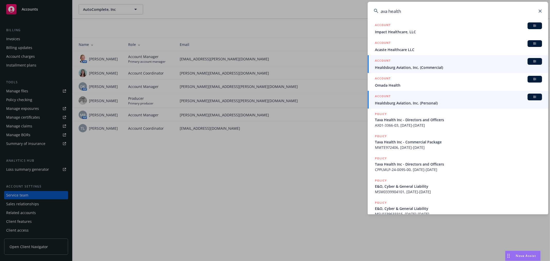
scroll to position [0, 0]
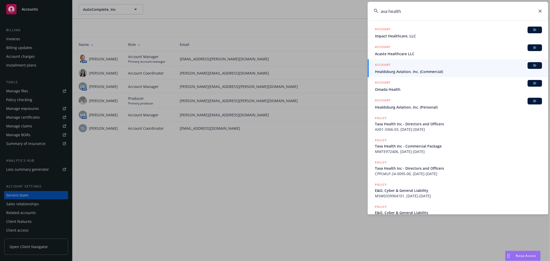
click at [440, 16] on input "ava health" at bounding box center [458, 11] width 181 height 19
drag, startPoint x: 445, startPoint y: 5, endPoint x: 344, endPoint y: 6, distance: 101.4
click at [344, 6] on div "ava health ACCOUNT BI Impact Healthcare, LLC ACCOUNT BI Acaste Healthcare LLC A…" at bounding box center [275, 130] width 550 height 261
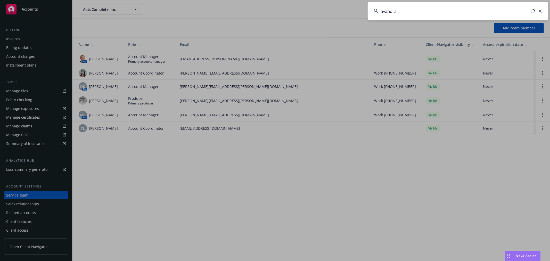
type input "avandra"
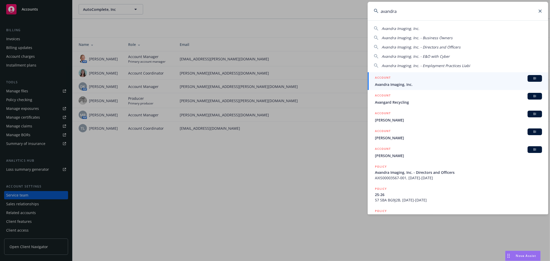
click at [414, 83] on span "Avandra Imaging, Inc." at bounding box center [458, 84] width 167 height 5
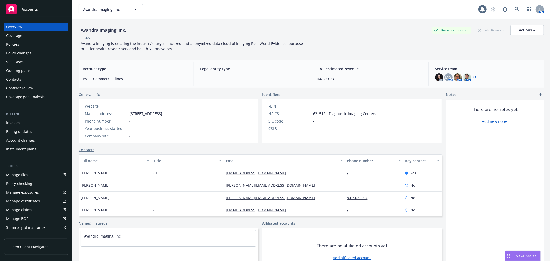
click at [20, 44] on div "Policies" at bounding box center [36, 44] width 60 height 8
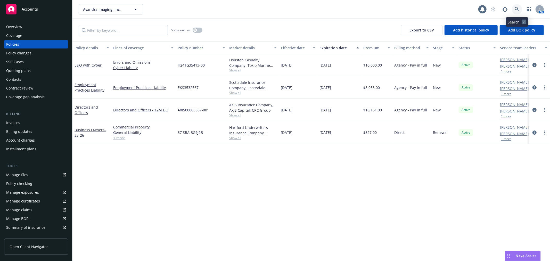
click at [519, 11] on icon at bounding box center [517, 9] width 5 height 5
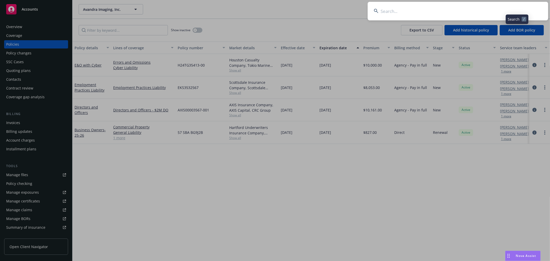
click at [481, 11] on input at bounding box center [458, 11] width 181 height 19
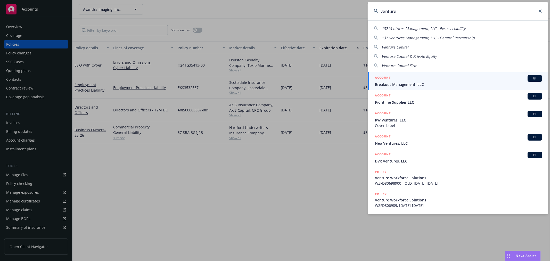
click at [422, 17] on input "venture" at bounding box center [458, 11] width 181 height 19
type input "venturebeat"
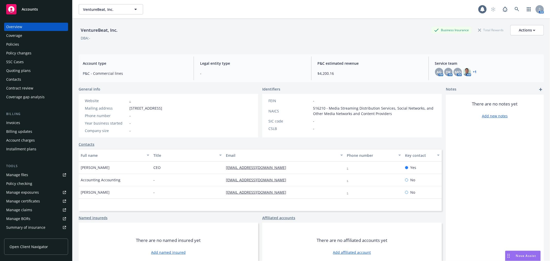
click at [16, 46] on div "Policies" at bounding box center [12, 44] width 13 height 8
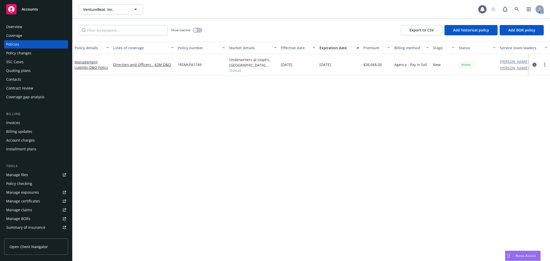
click at [10, 68] on div "Quoting plans" at bounding box center [18, 71] width 25 height 8
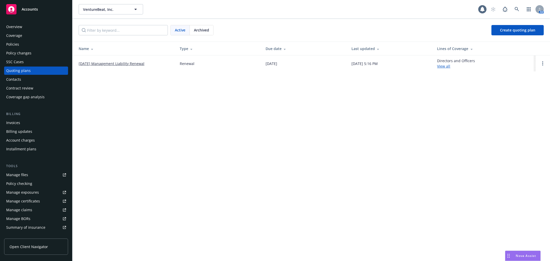
click at [126, 63] on link "[DATE] Management Liability Renewal" at bounding box center [112, 63] width 66 height 5
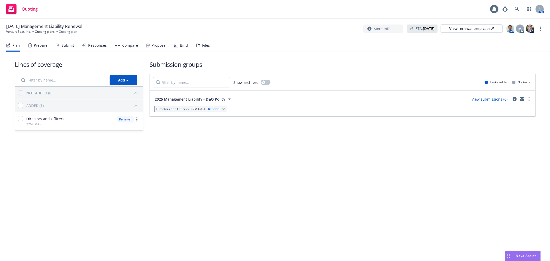
click at [198, 42] on div "Files" at bounding box center [203, 45] width 14 height 12
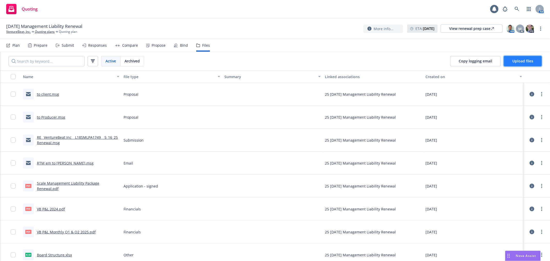
click at [531, 59] on span "Upload files" at bounding box center [523, 61] width 21 height 5
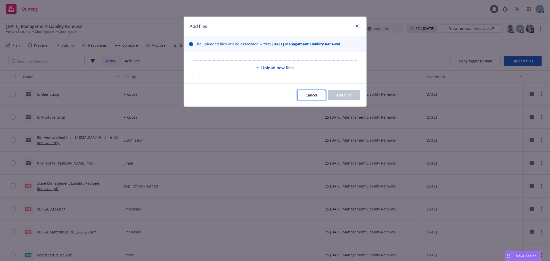
click at [309, 94] on span "Cancel" at bounding box center [312, 95] width 12 height 5
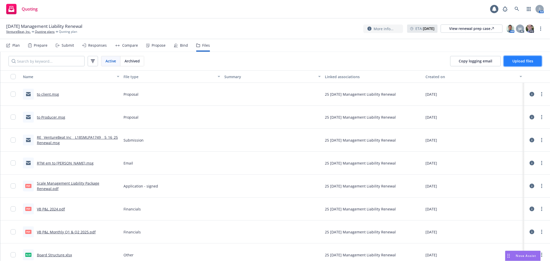
click at [530, 63] on button "Upload files" at bounding box center [523, 61] width 38 height 10
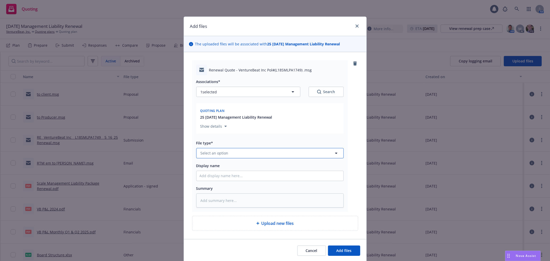
click at [253, 153] on button "Select an option" at bounding box center [270, 153] width 148 height 10
type input "Quote"
click at [244, 149] on div "Quote" at bounding box center [270, 153] width 148 height 10
click at [226, 127] on div "Quote" at bounding box center [270, 125] width 141 height 7
click at [231, 175] on input "Display name" at bounding box center [270, 176] width 147 height 10
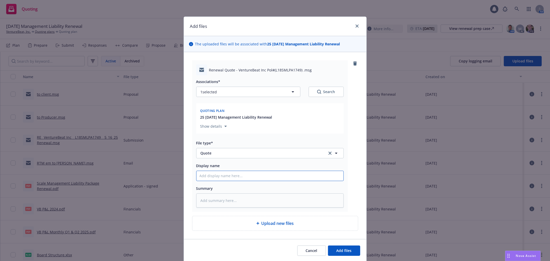
type textarea "x"
type input "M"
type textarea "x"
type input "MS"
type textarea "x"
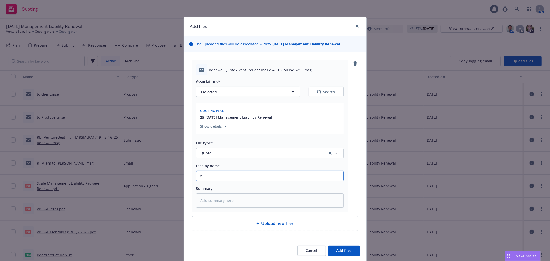
type input "MSI"
type textarea "x"
type input "MSI"
type textarea "x"
type input "MSI qu"
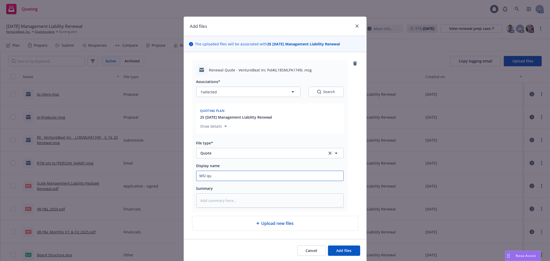
type textarea "x"
type input "MSI quo"
type textarea "x"
type input "MSI quot"
type textarea "x"
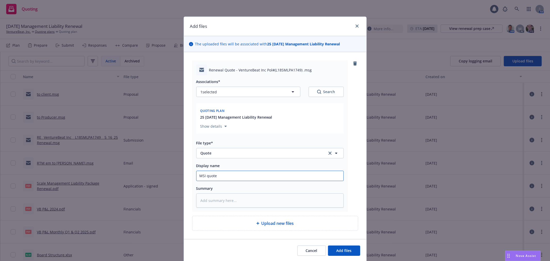
type input "MSI quote"
click at [328, 246] on button "Add files" at bounding box center [344, 251] width 32 height 10
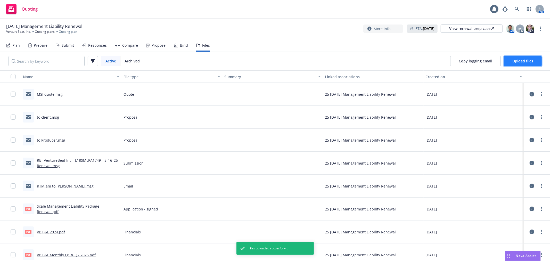
click at [521, 62] on span "Upload files" at bounding box center [523, 61] width 21 height 5
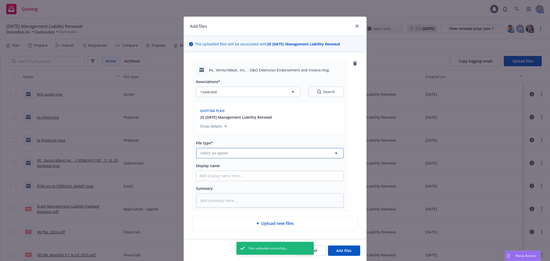
click at [254, 156] on button "Select an option" at bounding box center [270, 153] width 148 height 10
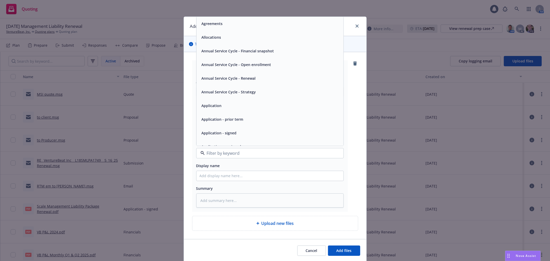
type textarea "x"
type input "BIN"
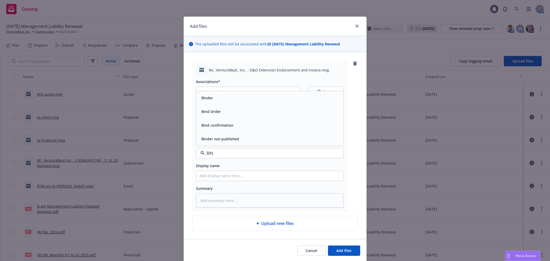
drag, startPoint x: 249, startPoint y: 119, endPoint x: 246, endPoint y: 116, distance: 4.6
click at [248, 114] on div "Binder Bind Order Bind confirmation Binder not-published" at bounding box center [270, 118] width 147 height 55
click at [215, 112] on span "Bind Order" at bounding box center [211, 111] width 19 height 5
click at [213, 174] on input "Display name" at bounding box center [270, 176] width 147 height 10
type textarea "x"
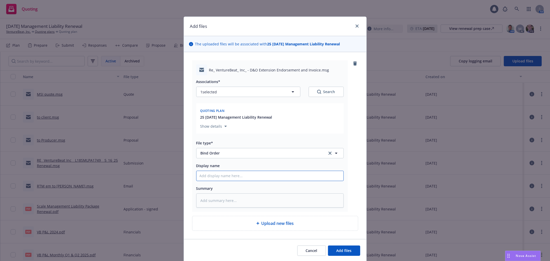
type input "C"
type textarea "x"
type input "CB"
type textarea "x"
type input "CBO"
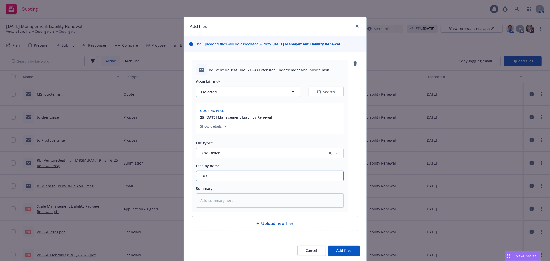
type textarea "x"
type input "CBO"
type textarea "x"
type input "CBO +"
type textarea "x"
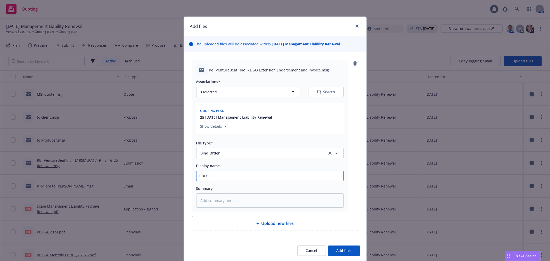
type input "CBO +"
type textarea "x"
type input "CBO + s"
type textarea "x"
type input "CBO + sb"
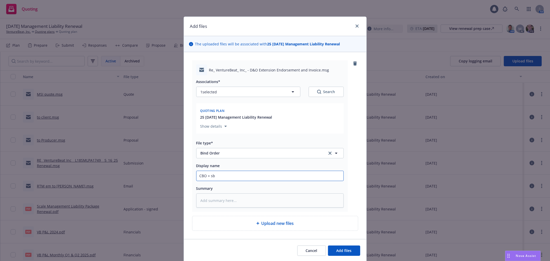
type textarea "x"
type input "CBO + sbj"
type textarea "x"
type input "CBO + sbje"
type textarea "x"
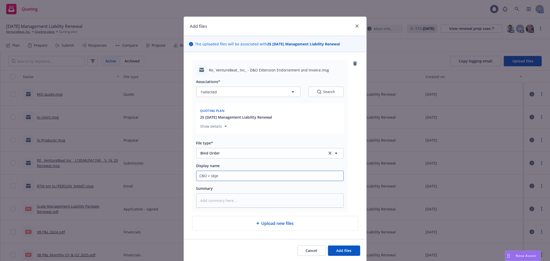
type input "CBO + sbjec"
type textarea "x"
type input "CBO + sbject"
type textarea "x"
type input "CBO + sbjecti"
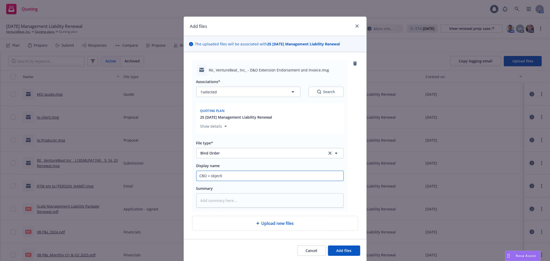
type textarea "x"
type input "CBO + sbjectiv"
type textarea "x"
type input "CBO + sbjectivi"
type textarea "x"
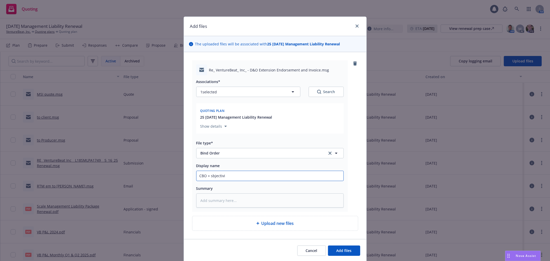
type input "CBO + sbjectivit"
type textarea "x"
type input "CBO + sbjectivitie"
type textarea "x"
type input "CBO + sbjectivities"
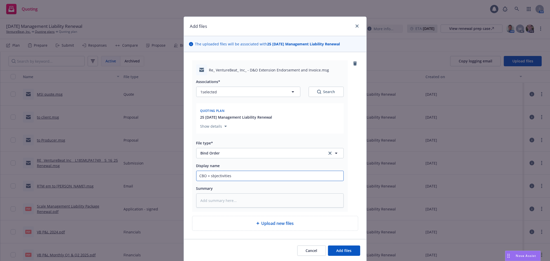
click at [328, 246] on button "Add files" at bounding box center [344, 251] width 32 height 10
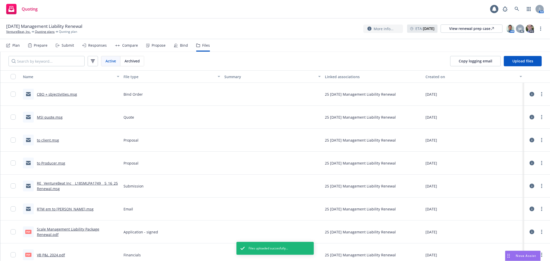
click at [516, 53] on div "Copy logging email Upload files" at bounding box center [496, 61] width 108 height 19
click at [517, 60] on span "Upload files" at bounding box center [523, 61] width 21 height 5
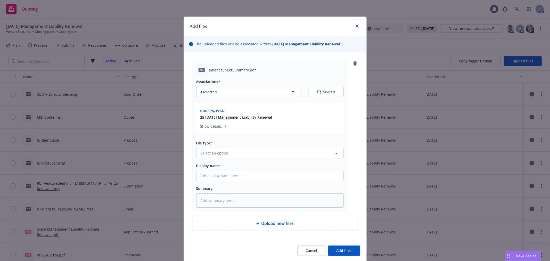
type textarea "x"
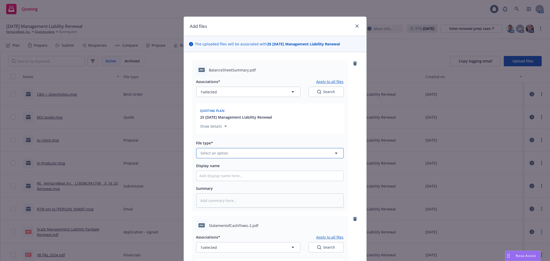
click at [238, 155] on button "Select an option" at bounding box center [270, 153] width 148 height 10
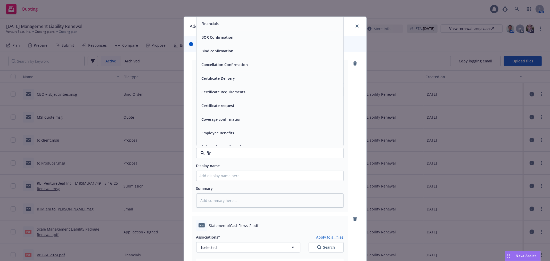
type input "fina"
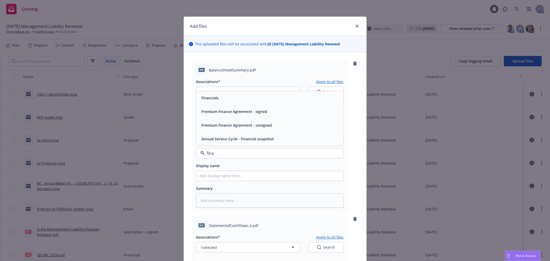
click at [234, 101] on div "Financials" at bounding box center [270, 97] width 141 height 7
type textarea "x"
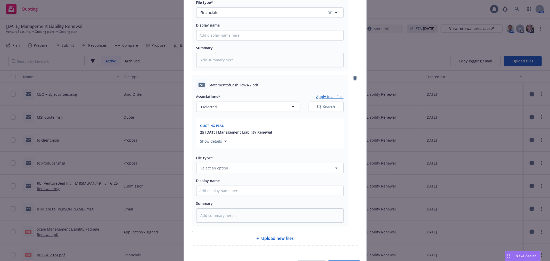
scroll to position [143, 0]
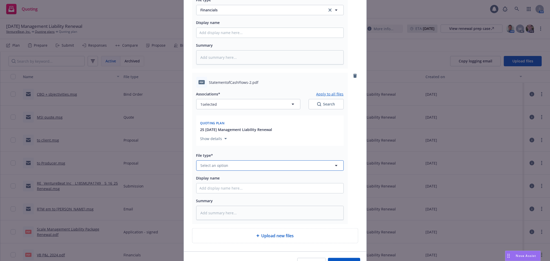
click at [231, 166] on button "Select an option" at bounding box center [270, 166] width 148 height 10
type input "financ"
click at [208, 113] on span "Financials" at bounding box center [210, 110] width 17 height 5
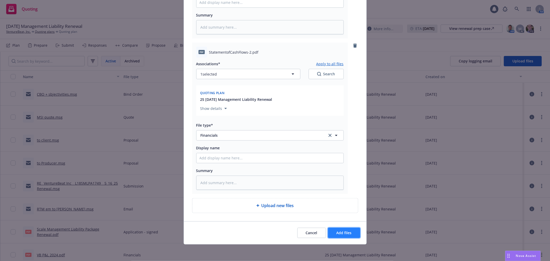
click at [350, 230] on button "Add files" at bounding box center [344, 233] width 32 height 10
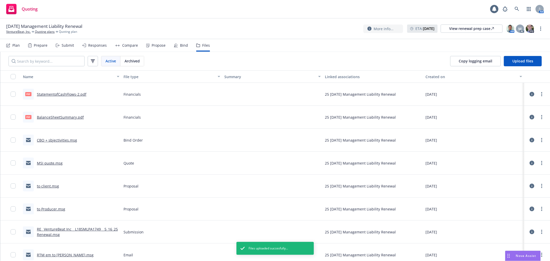
click at [534, 67] on div "Copy logging email Upload files" at bounding box center [496, 61] width 108 height 19
click at [514, 66] on button "Upload files" at bounding box center [523, 61] width 38 height 10
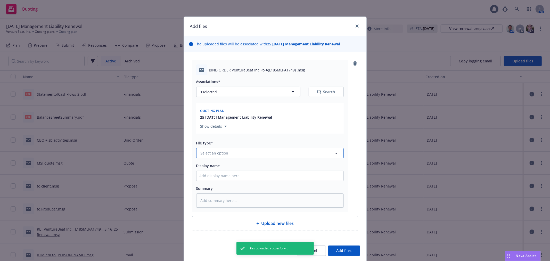
click at [256, 151] on button "Select an option" at bounding box center [270, 153] width 148 height 10
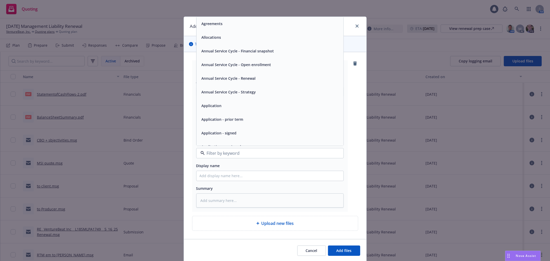
type textarea "x"
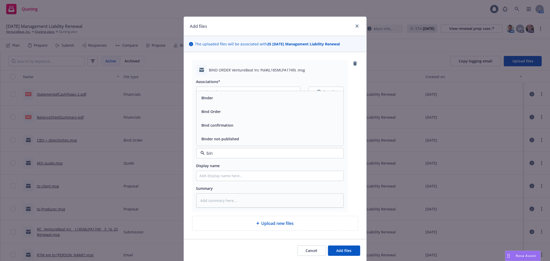
type input "bind"
drag, startPoint x: 244, startPoint y: 112, endPoint x: 220, endPoint y: 189, distance: 80.4
click at [244, 112] on div "Bind Order" at bounding box center [270, 111] width 141 height 7
click at [218, 177] on input "Display name" at bounding box center [270, 176] width 147 height 10
type textarea "x"
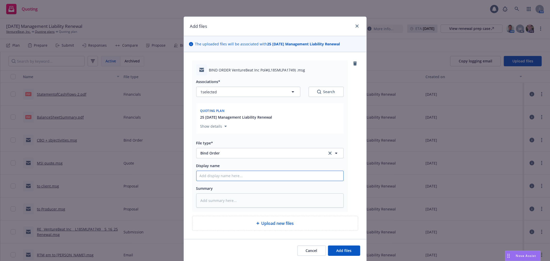
type input "B"
type textarea "x"
type input "BO"
type textarea "x"
type input "BO"
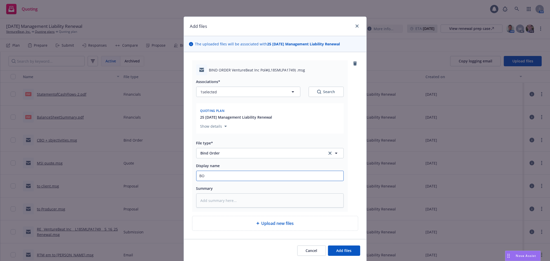
type textarea "x"
type input "BO t"
type textarea "x"
type input "BO to"
type textarea "x"
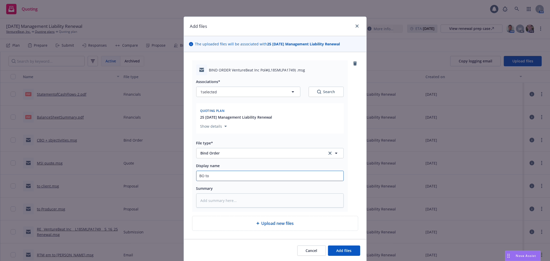
type input "BO to"
type textarea "x"
type input "BO to c"
type textarea "x"
type input "BO to ca"
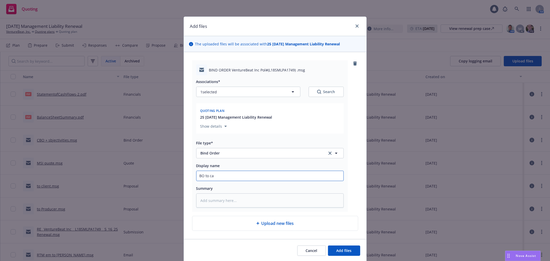
type textarea "x"
type input "BO to car"
type textarea "x"
type input "BO to carr"
type textarea "x"
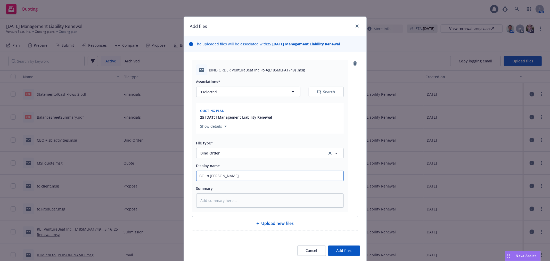
type input "BO to carri"
type textarea "x"
type input "BO to carrie"
type textarea "x"
type input "BO to carrier"
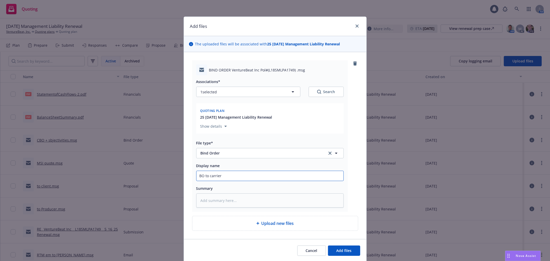
click at [328, 246] on button "Add files" at bounding box center [344, 251] width 32 height 10
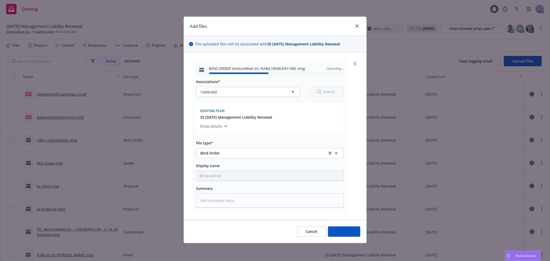
type textarea "x"
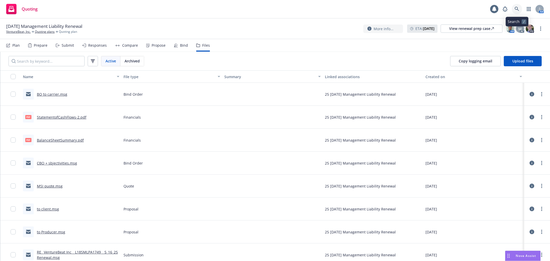
click at [520, 6] on link at bounding box center [517, 9] width 10 height 10
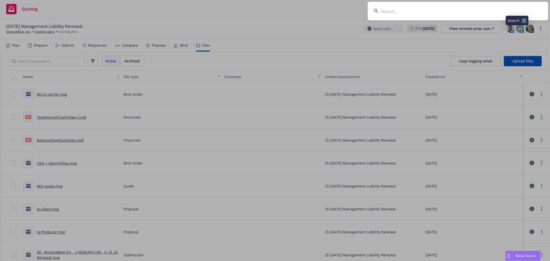
click at [491, 12] on input at bounding box center [458, 11] width 181 height 19
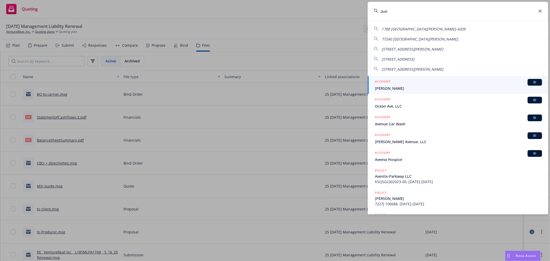
type input "avex"
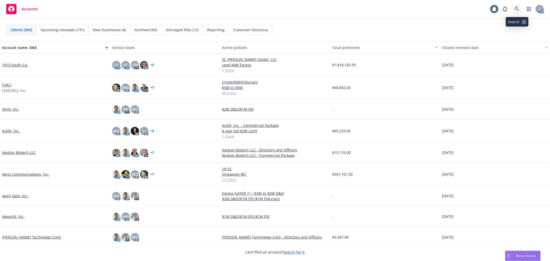
click at [515, 6] on link at bounding box center [517, 9] width 10 height 10
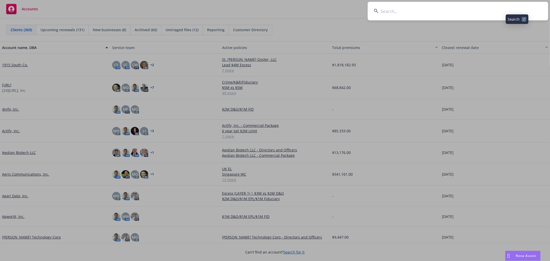
click at [471, 12] on input at bounding box center [458, 11] width 181 height 19
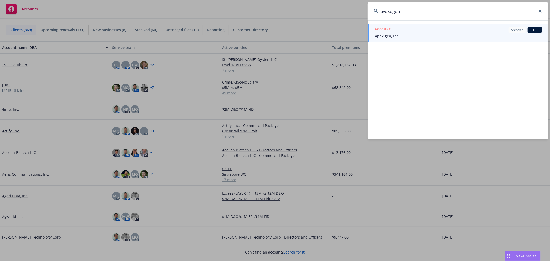
type input "avexegen"
click at [437, 35] on span "Apexigen, Inc." at bounding box center [458, 35] width 167 height 5
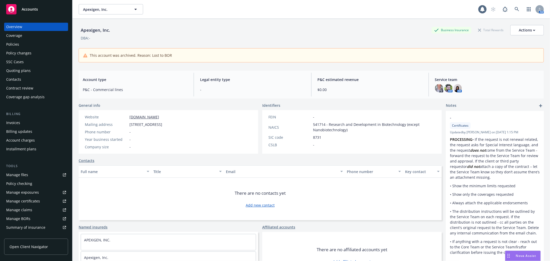
click at [17, 43] on div "Policies" at bounding box center [12, 44] width 13 height 8
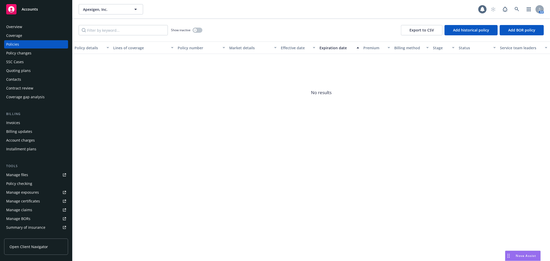
click at [14, 26] on div "Overview" at bounding box center [14, 27] width 16 height 8
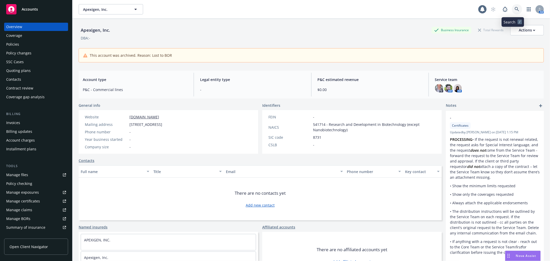
click at [514, 5] on link at bounding box center [517, 9] width 10 height 10
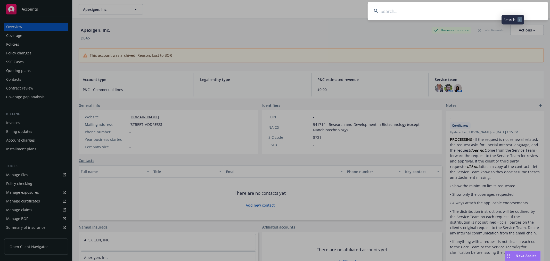
click at [465, 10] on input at bounding box center [458, 11] width 181 height 19
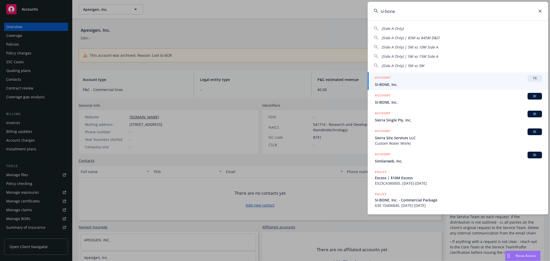
type input "si-bone"
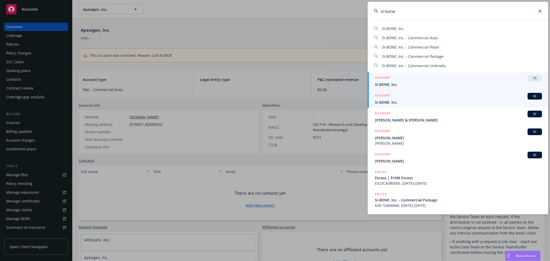
click at [407, 106] on link "ACCOUNT BI SI-BONE, Inc." at bounding box center [458, 99] width 181 height 18
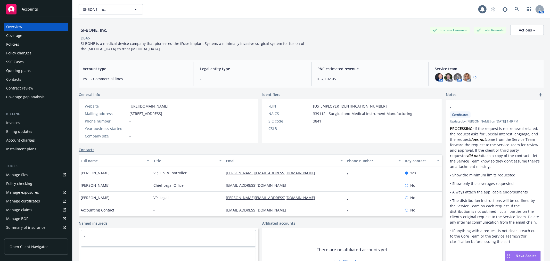
click at [20, 67] on div "Quoting plans" at bounding box center [18, 71] width 25 height 8
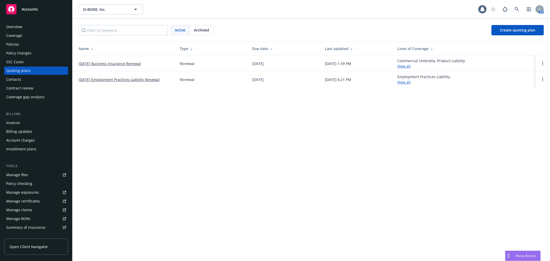
click at [207, 34] on div "Archived" at bounding box center [201, 30] width 23 height 10
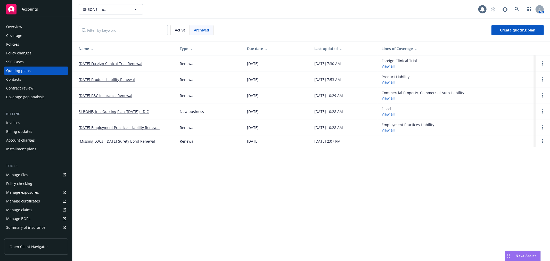
click at [120, 127] on link "[DATE] Employment Practices Liability Renewal" at bounding box center [119, 127] width 81 height 5
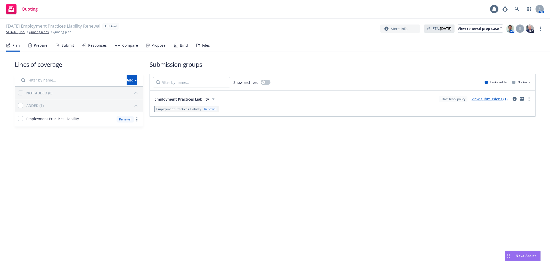
click at [203, 39] on div "Files" at bounding box center [203, 45] width 14 height 12
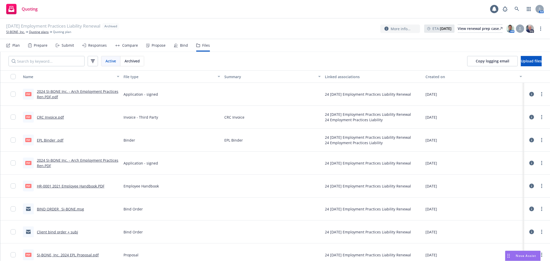
click at [97, 91] on link "2024 SI-BONE Inc. - Arch Employment Practices Ren.PDF.pdf" at bounding box center [78, 94] width 82 height 10
